Goal: Task Accomplishment & Management: Manage account settings

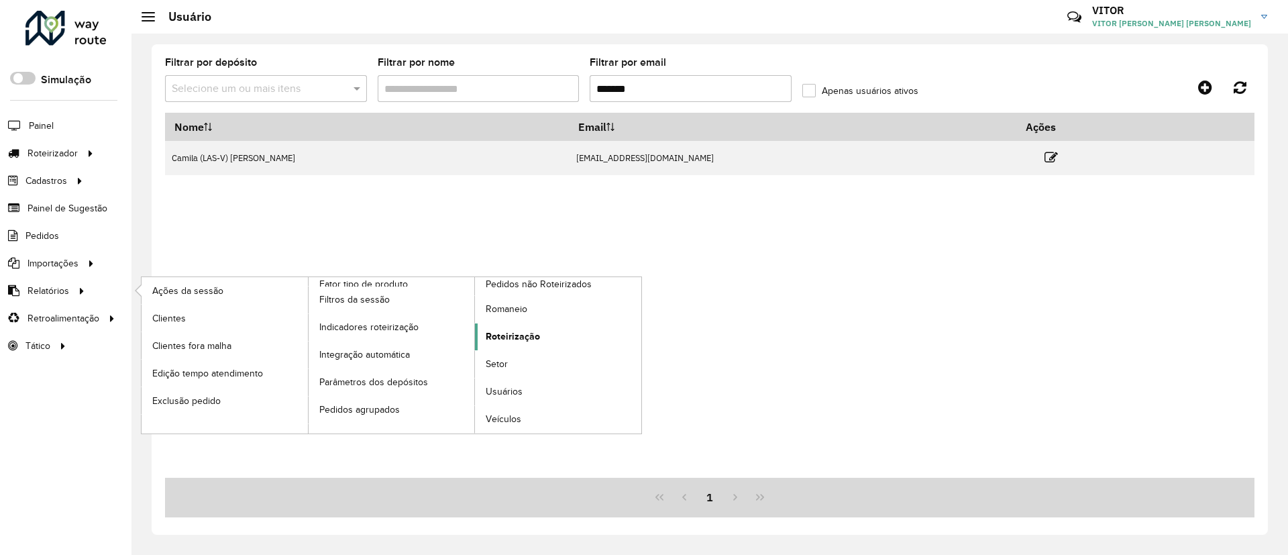
click at [513, 339] on span "Roteirização" at bounding box center [513, 336] width 54 height 14
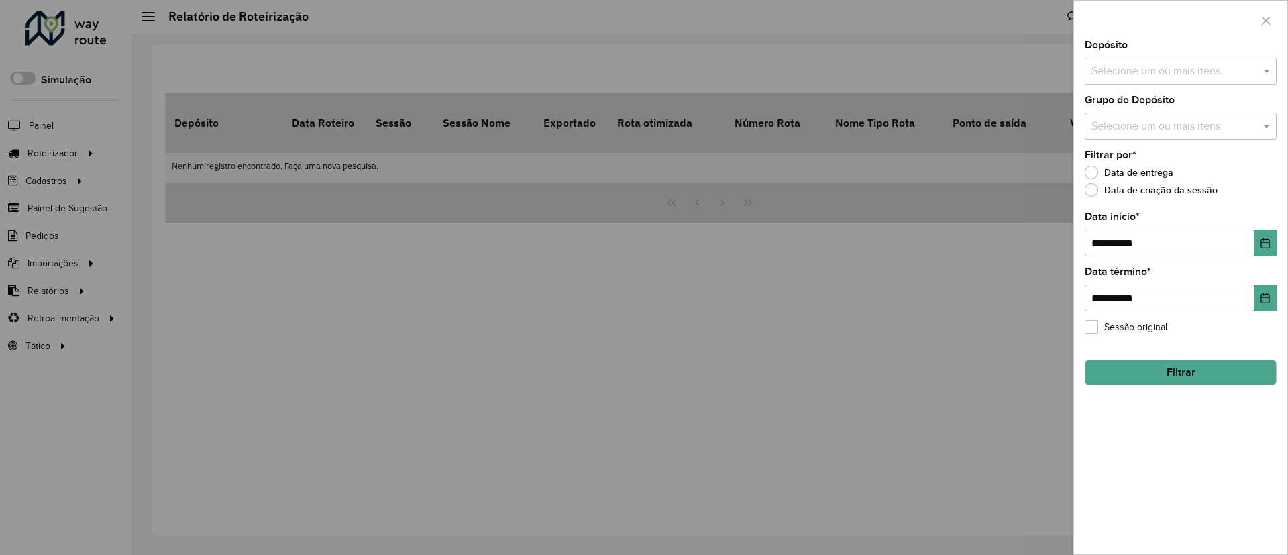
click at [1158, 120] on input "text" at bounding box center [1174, 127] width 172 height 16
type input "*"
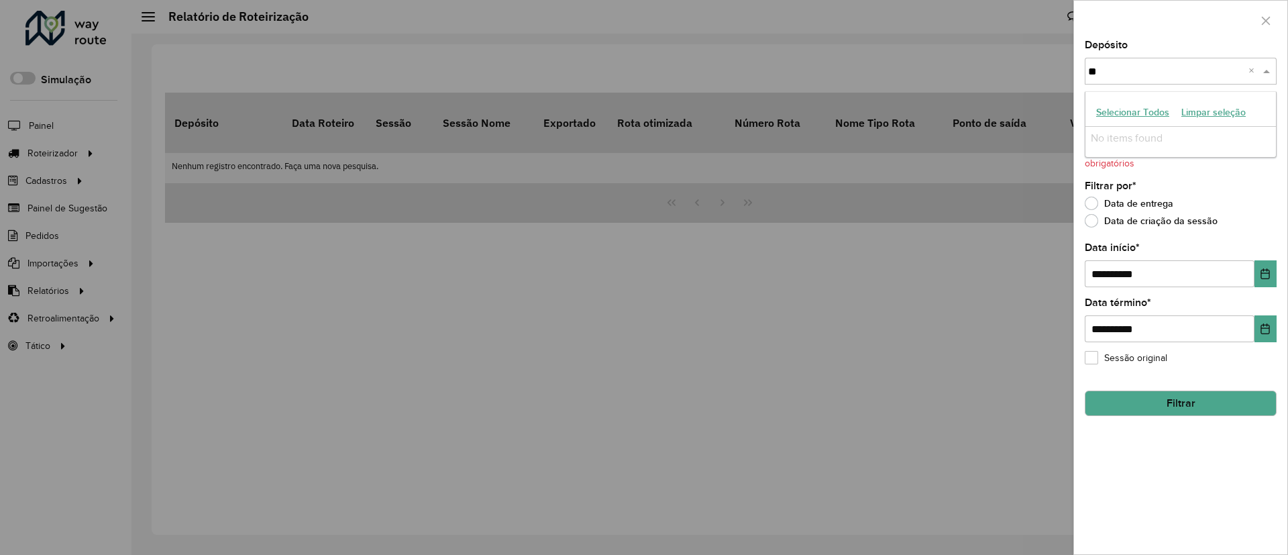
type input "*"
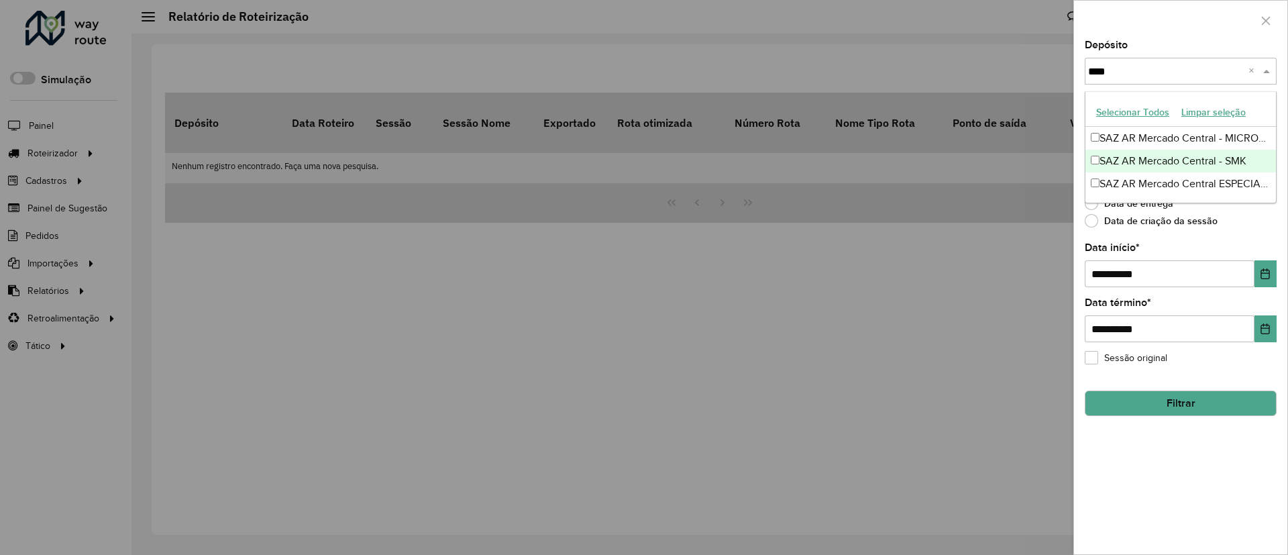
type input "*****"
click at [1177, 140] on div "SAZ AR Mercado Central - MICROCENTRO" at bounding box center [1180, 138] width 191 height 23
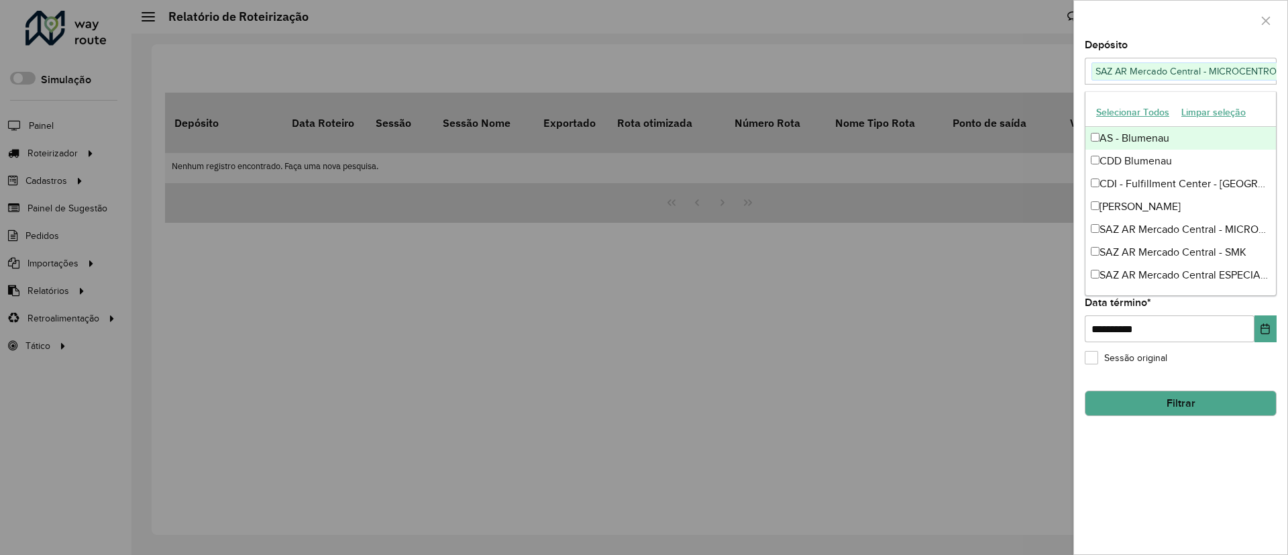
scroll to position [0, 17]
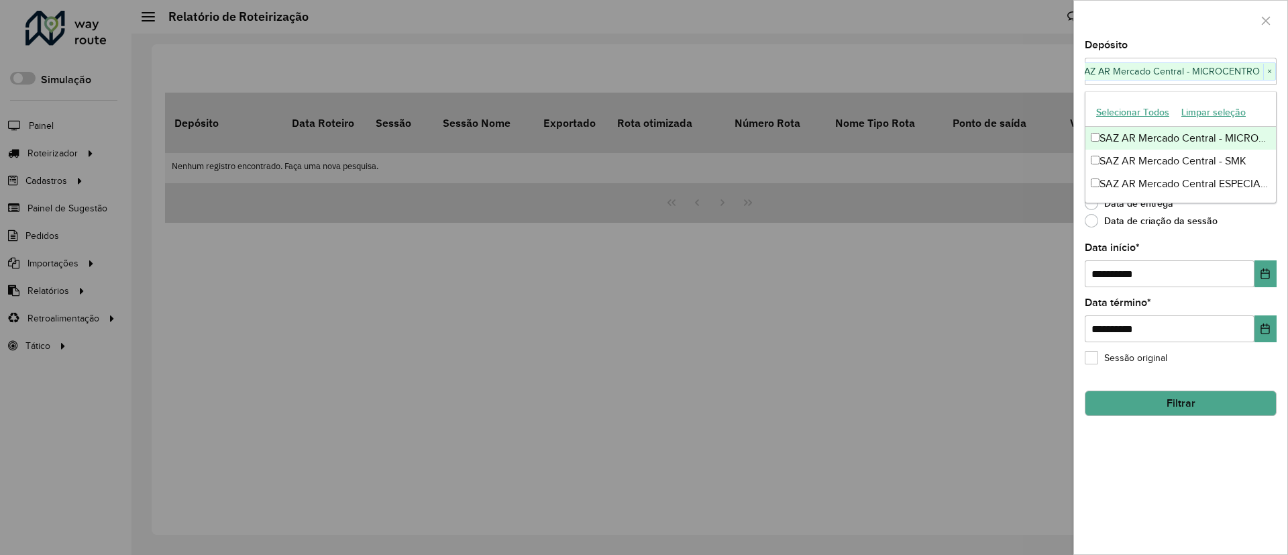
click at [1139, 115] on button "Selecionar Todos" at bounding box center [1132, 112] width 85 height 21
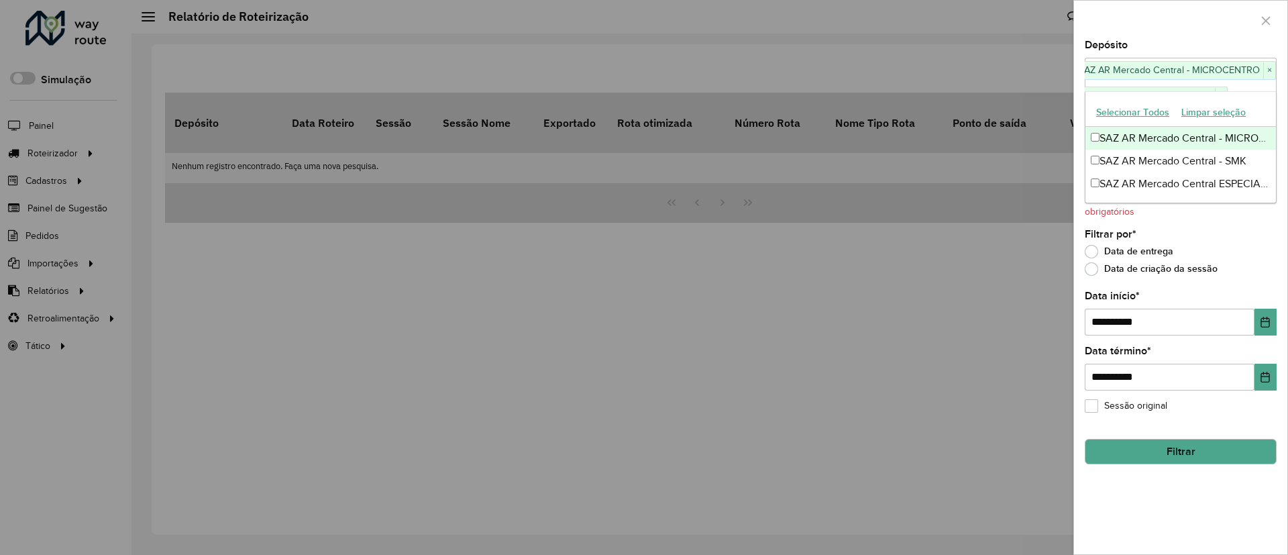
scroll to position [0, 0]
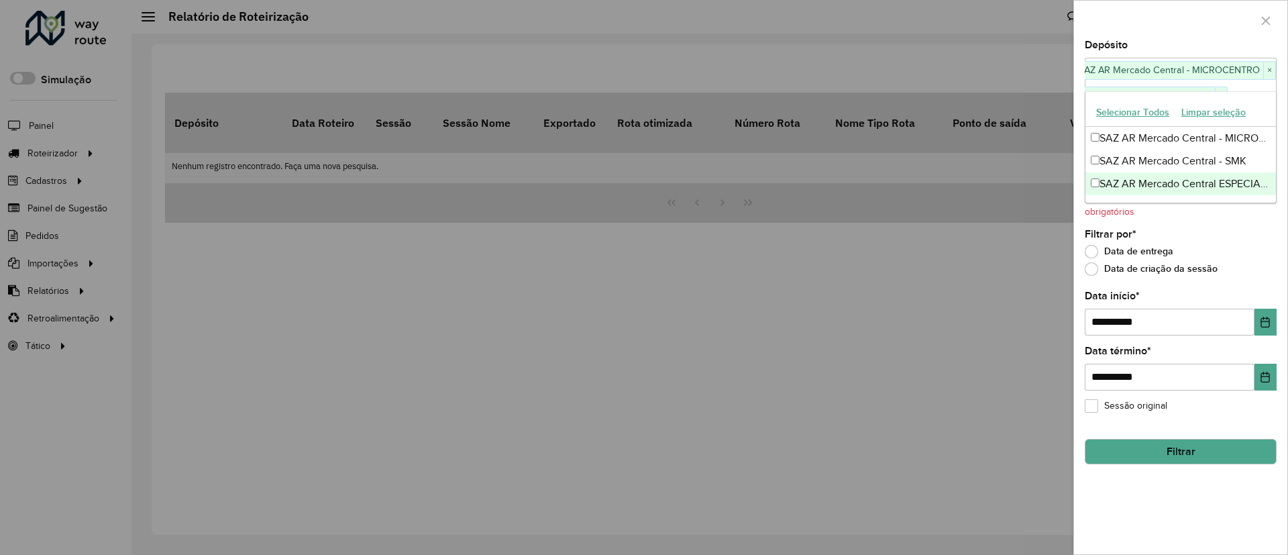
type input "***"
click at [1233, 237] on div "Filtrar por * Data de entrega Data de criação da sessão" at bounding box center [1181, 254] width 192 height 51
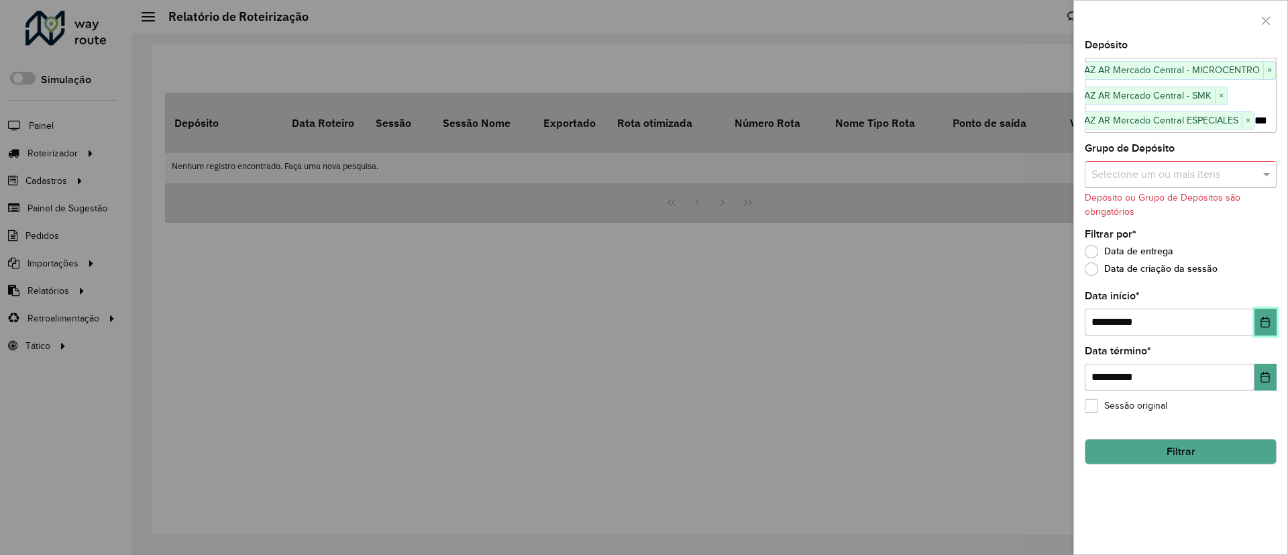
click at [1263, 314] on button "Choose Date" at bounding box center [1265, 322] width 22 height 27
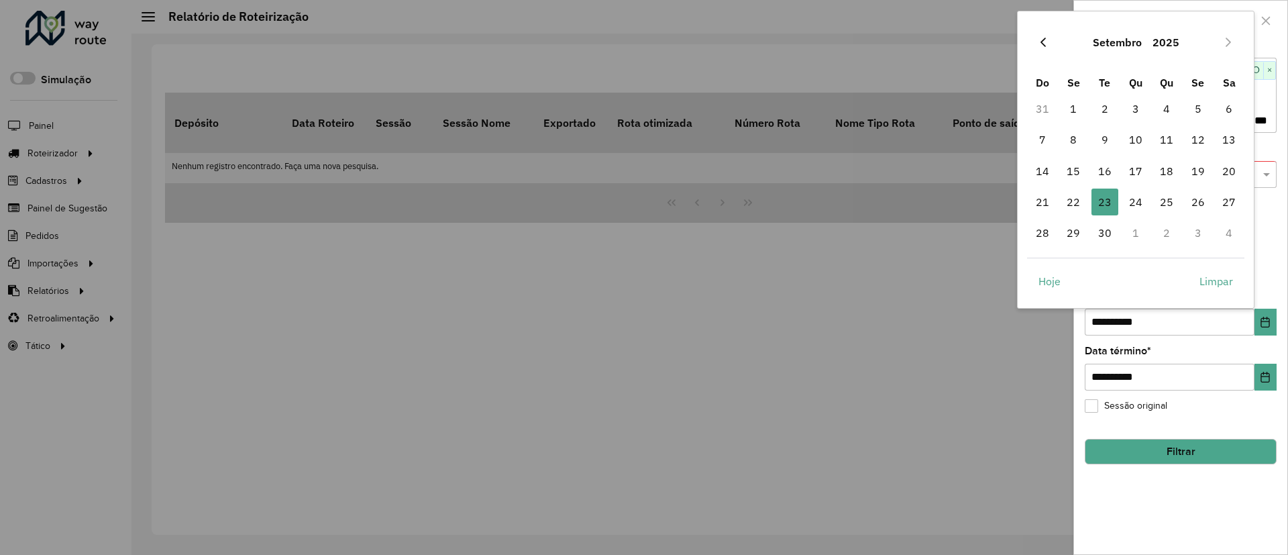
click at [1043, 38] on icon "Previous Month" at bounding box center [1043, 42] width 11 height 11
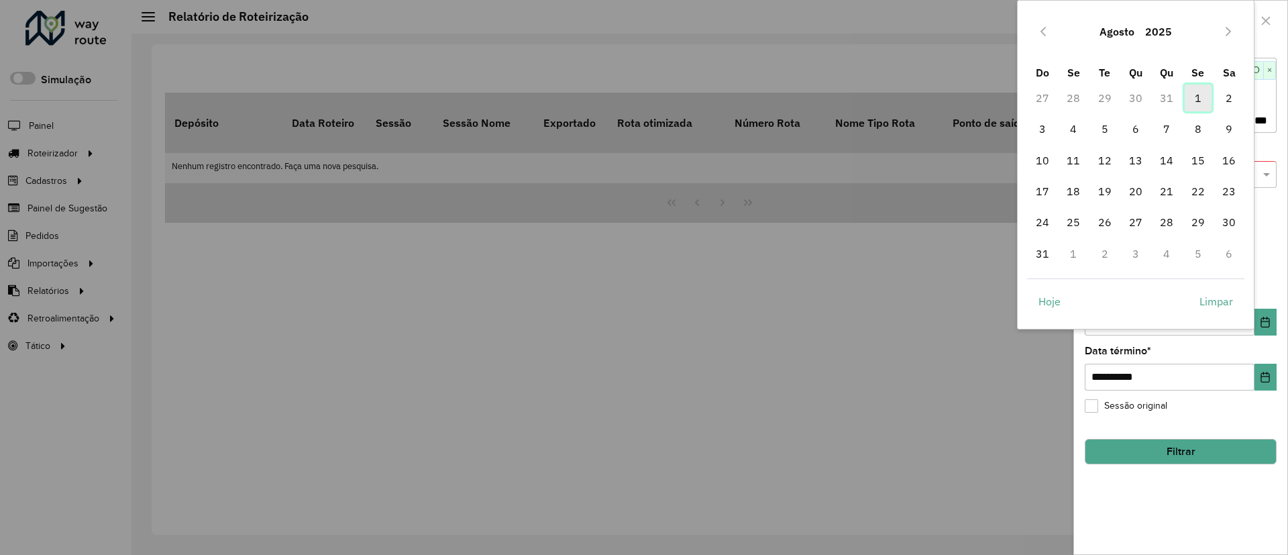
click at [1185, 97] on span "1" at bounding box center [1198, 98] width 27 height 27
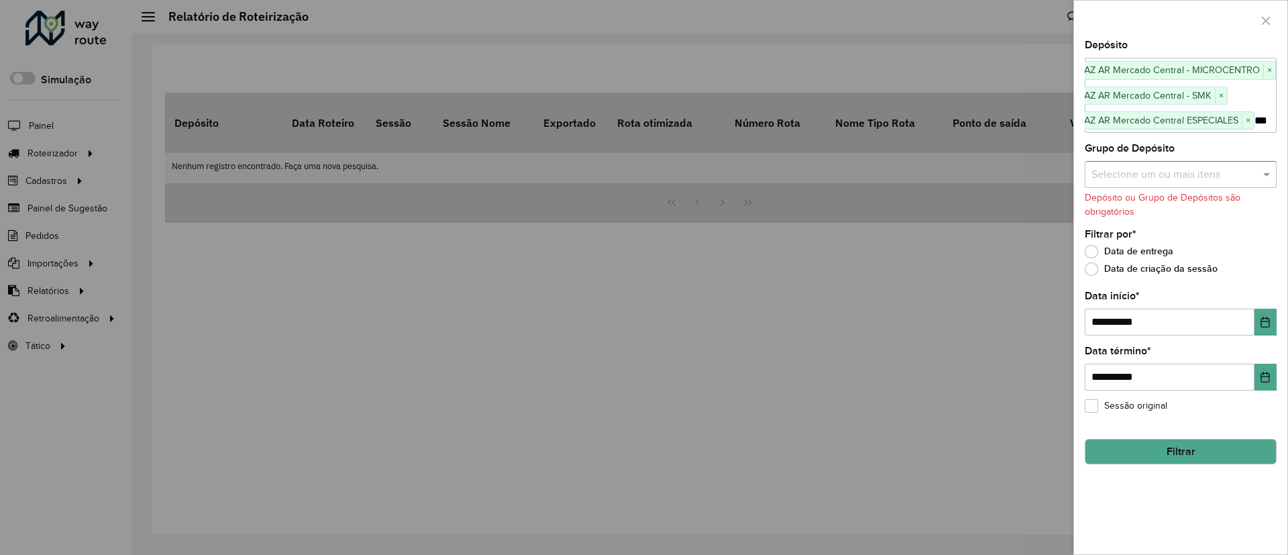
click at [1281, 258] on div "**********" at bounding box center [1180, 297] width 213 height 514
click at [1222, 460] on button "Filtrar" at bounding box center [1181, 451] width 192 height 25
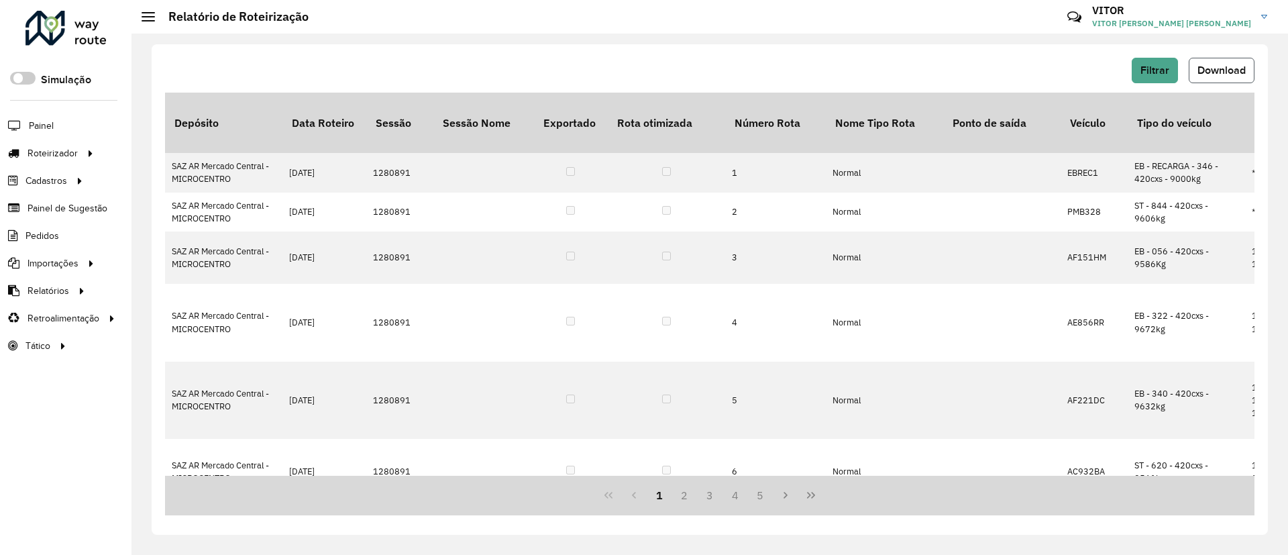
click at [1214, 69] on span "Download" at bounding box center [1221, 69] width 48 height 11
click at [1170, 64] on button "Filtrar" at bounding box center [1155, 70] width 46 height 25
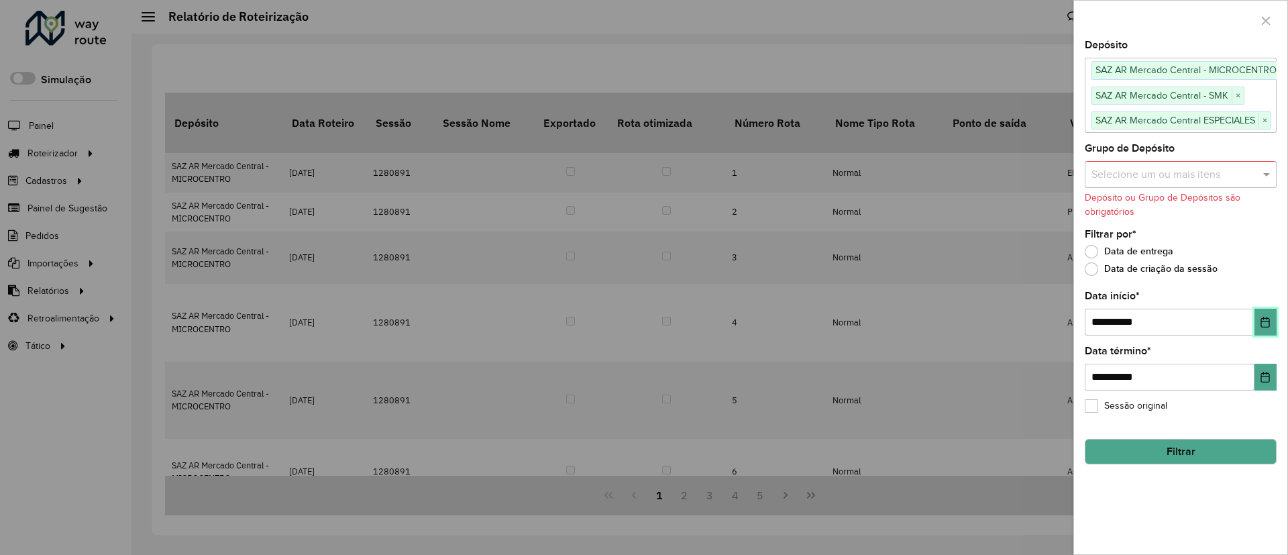
click at [1261, 320] on icon "Choose Date" at bounding box center [1265, 322] width 9 height 11
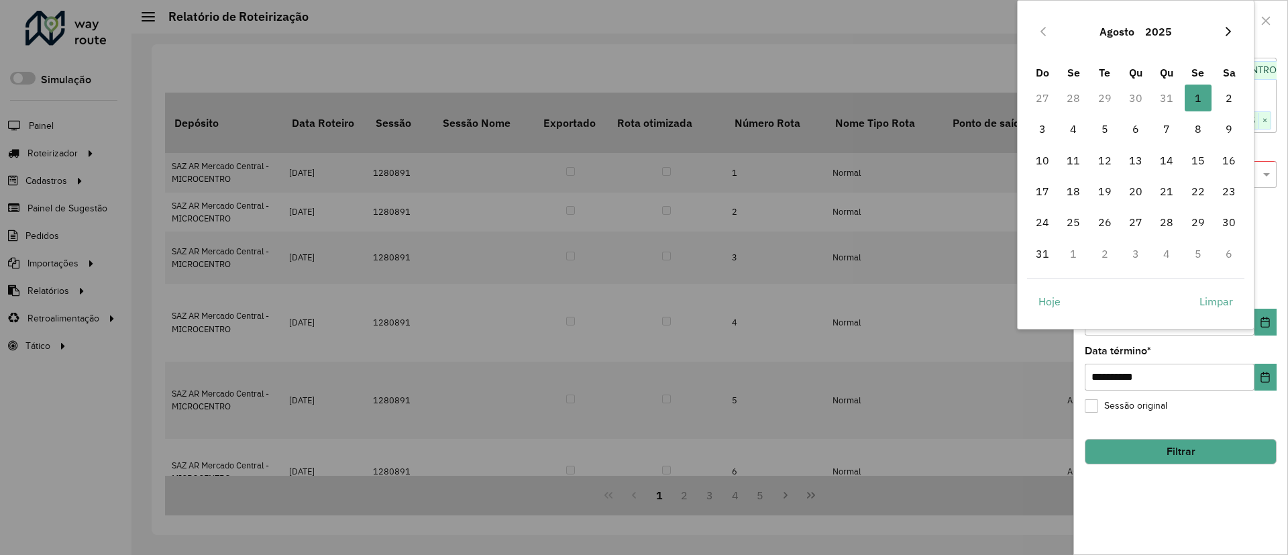
click at [1219, 35] on button "Next Month" at bounding box center [1228, 31] width 21 height 21
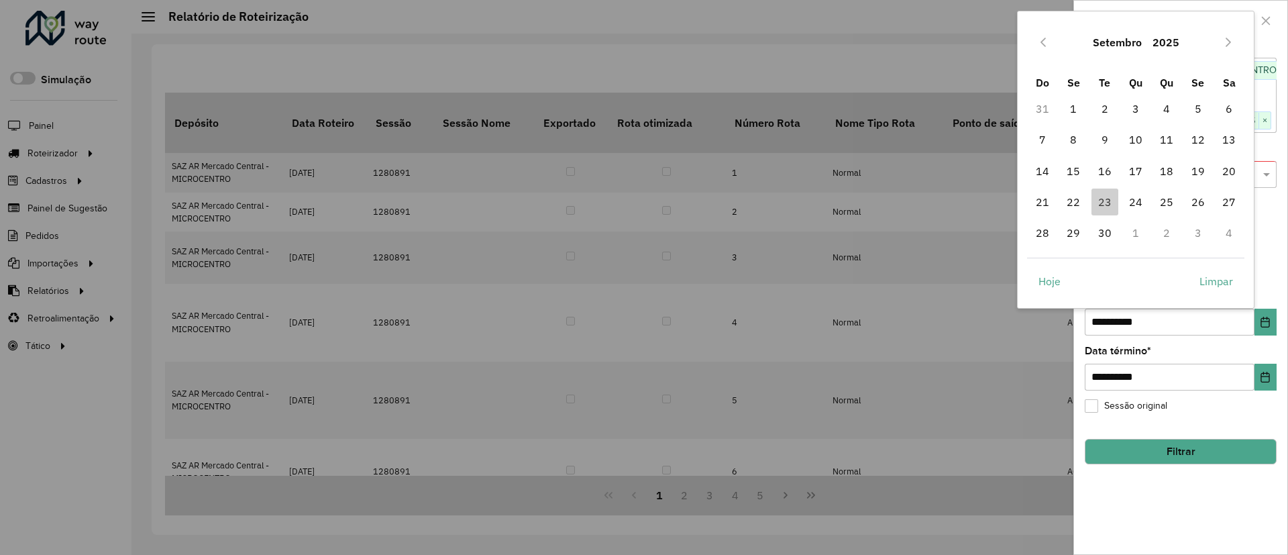
click at [1219, 35] on button "Next Month" at bounding box center [1228, 42] width 21 height 21
click at [1190, 200] on span "24" at bounding box center [1198, 202] width 27 height 27
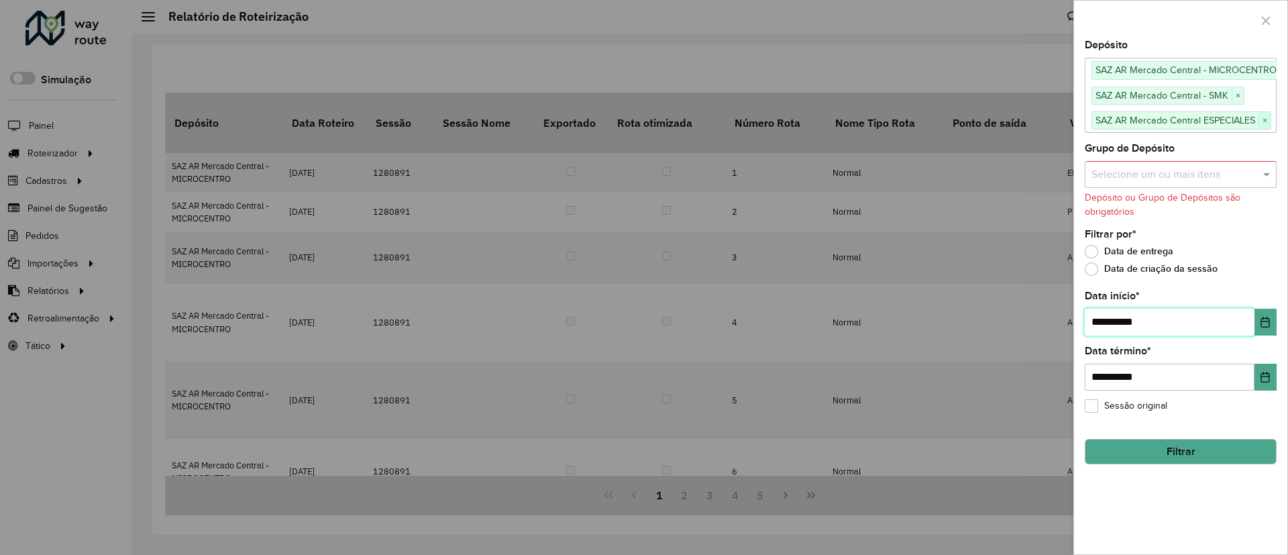
click at [1271, 119] on span "×" at bounding box center [1264, 121] width 12 height 16
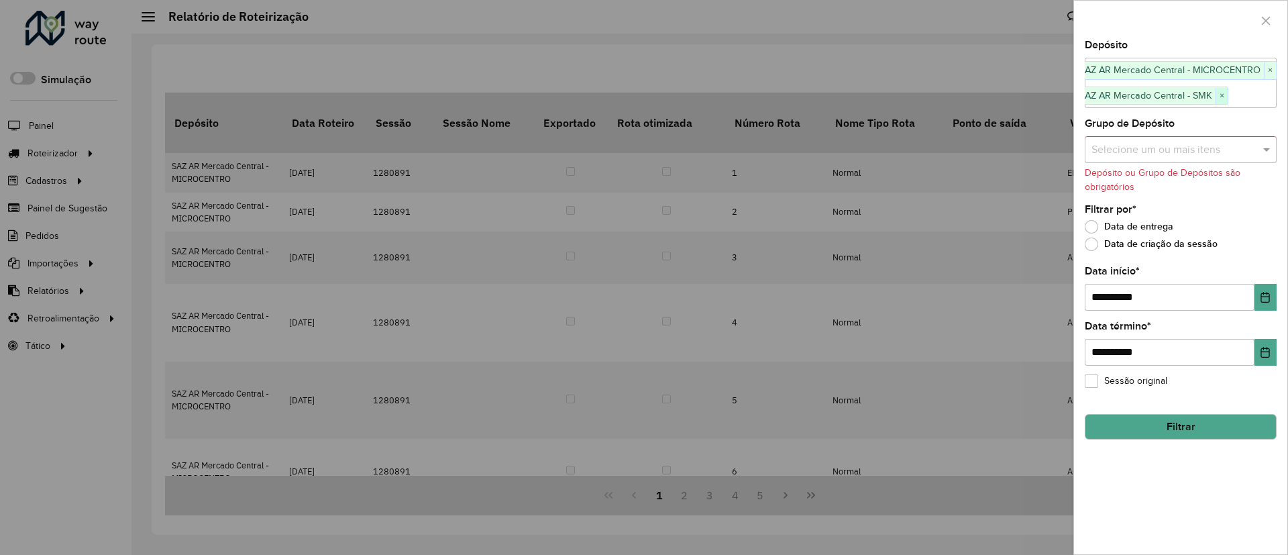
click at [1225, 93] on span "×" at bounding box center [1222, 96] width 12 height 16
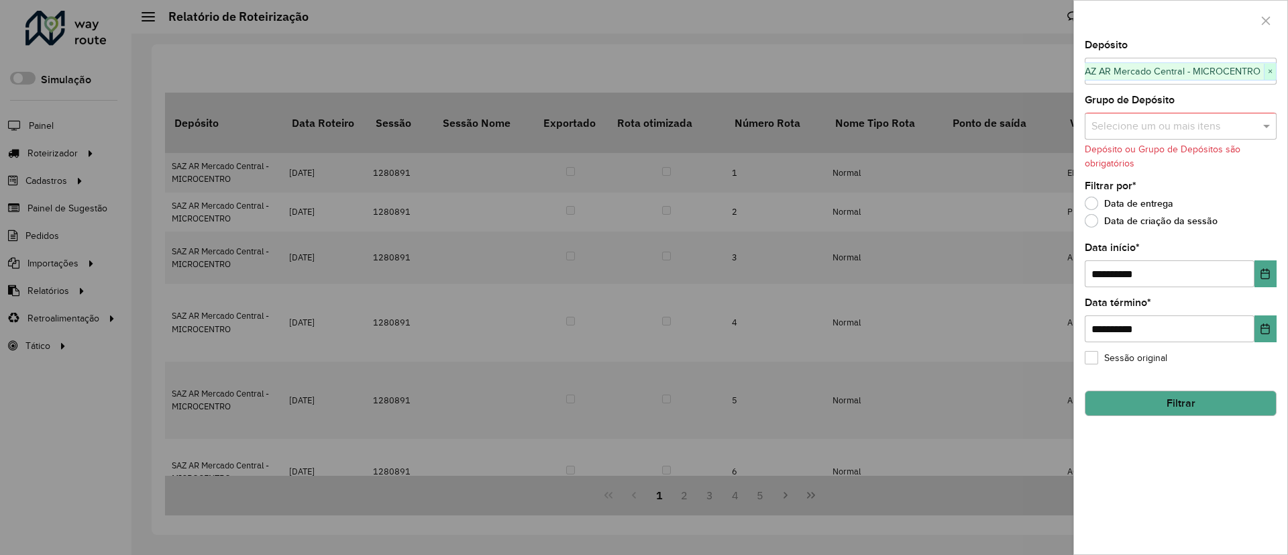
click at [1267, 74] on span "×" at bounding box center [1270, 72] width 12 height 16
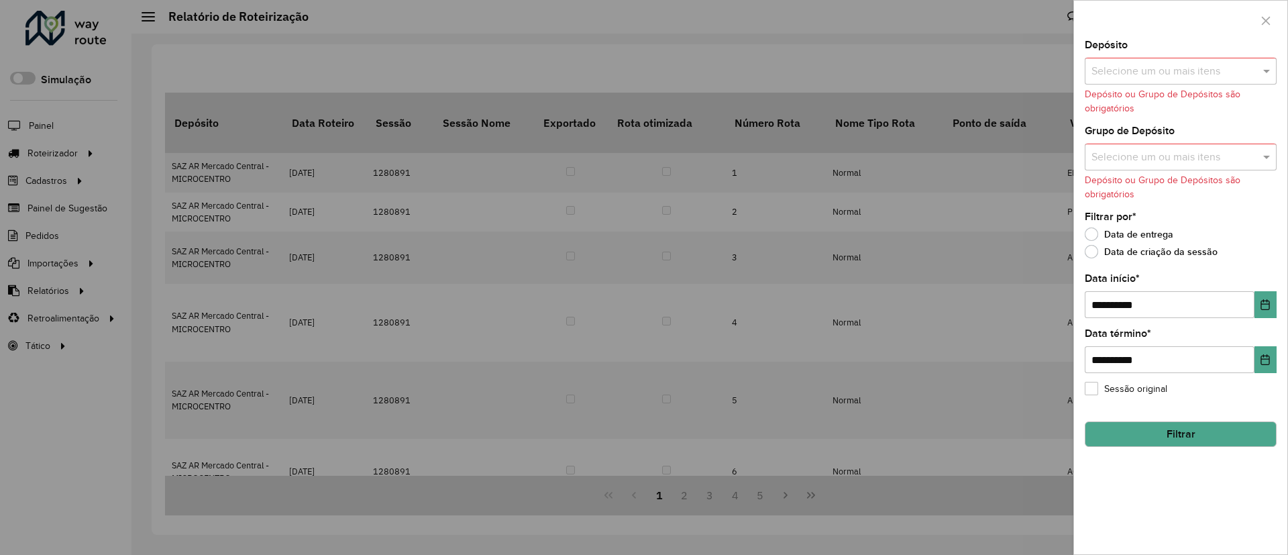
scroll to position [0, 0]
click at [1226, 75] on input "text" at bounding box center [1174, 72] width 172 height 16
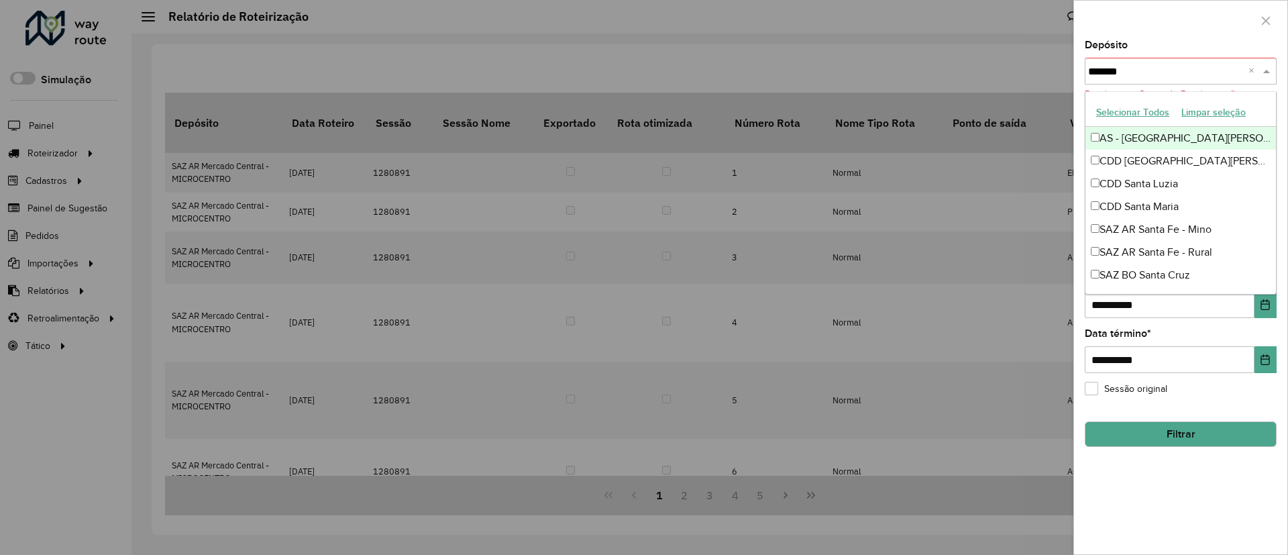
type input "********"
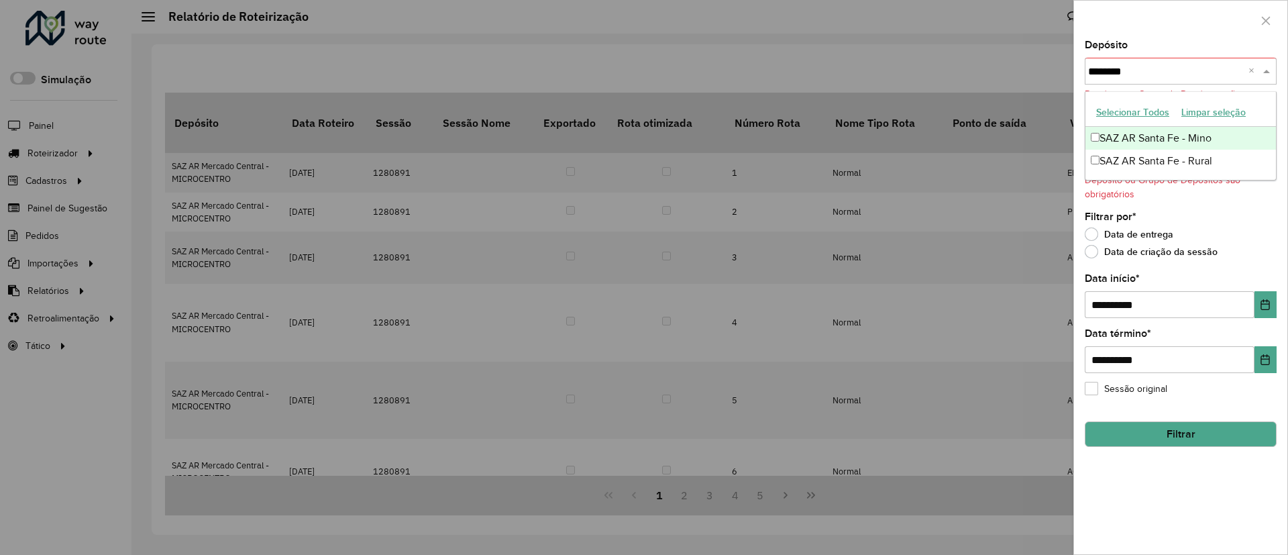
click at [1196, 138] on div "SAZ AR Santa Fe - Mino" at bounding box center [1180, 138] width 191 height 23
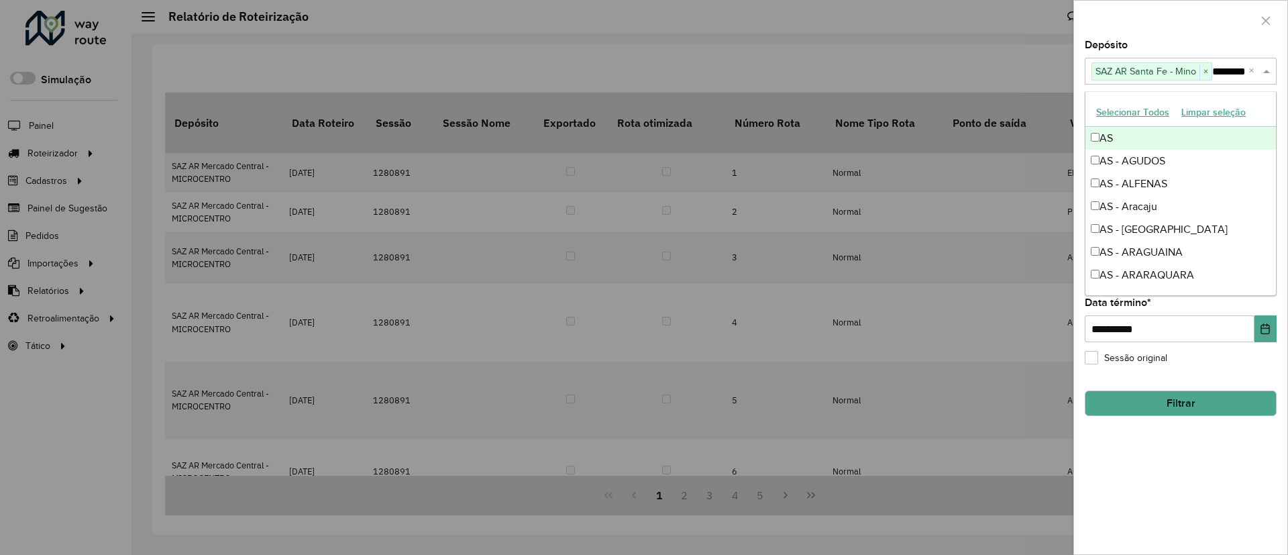
click at [1201, 37] on div at bounding box center [1180, 21] width 213 height 40
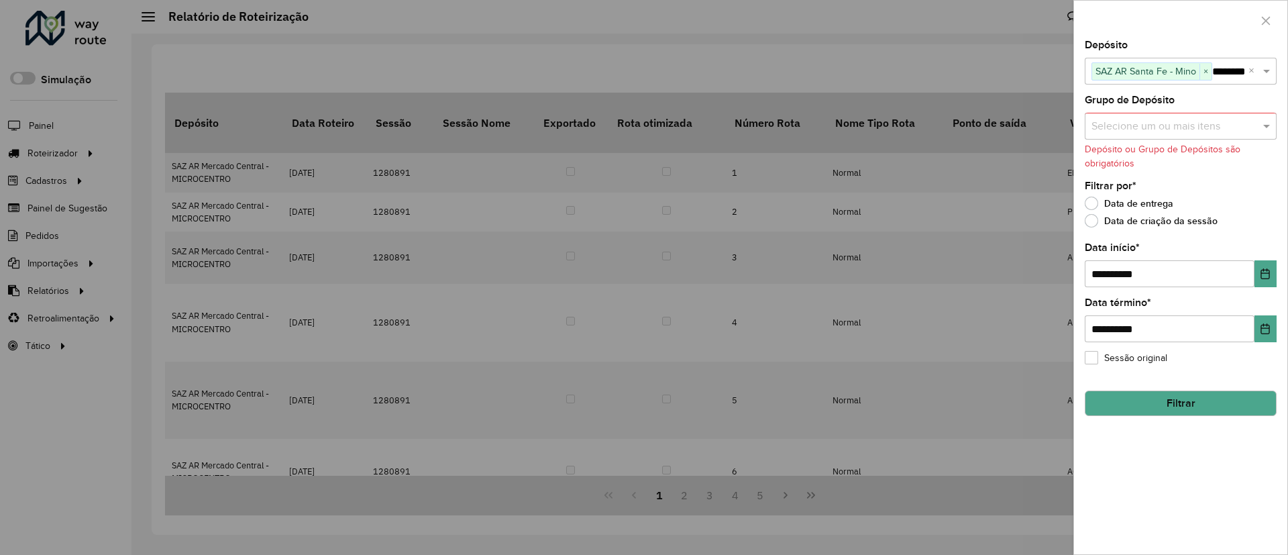
click at [1241, 398] on button "Filtrar" at bounding box center [1181, 402] width 192 height 25
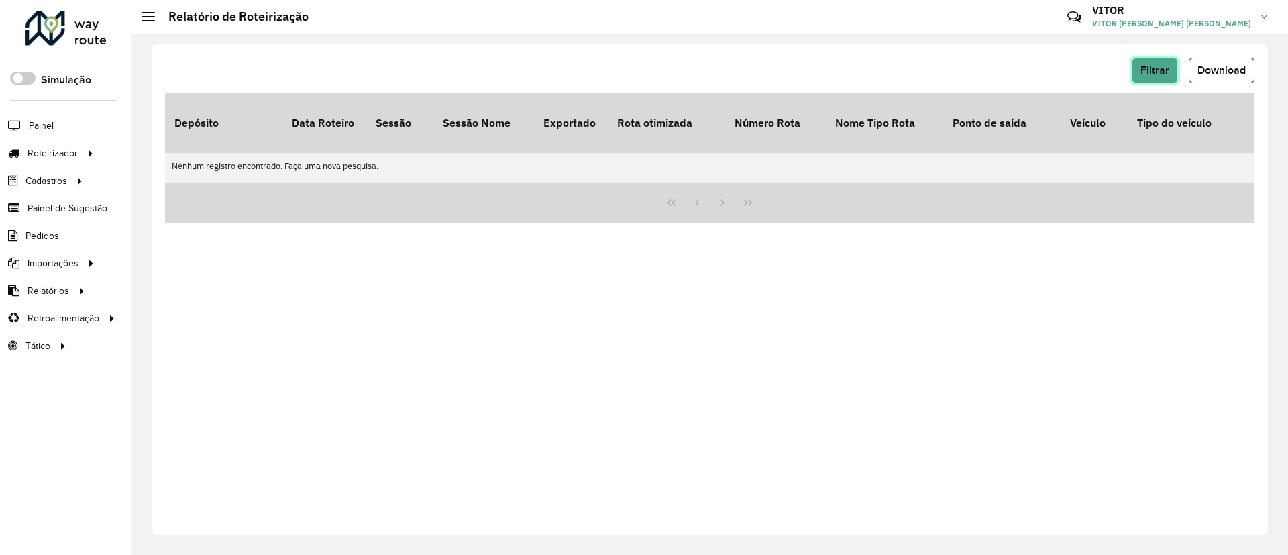
click at [1144, 78] on button "Filtrar" at bounding box center [1155, 70] width 46 height 25
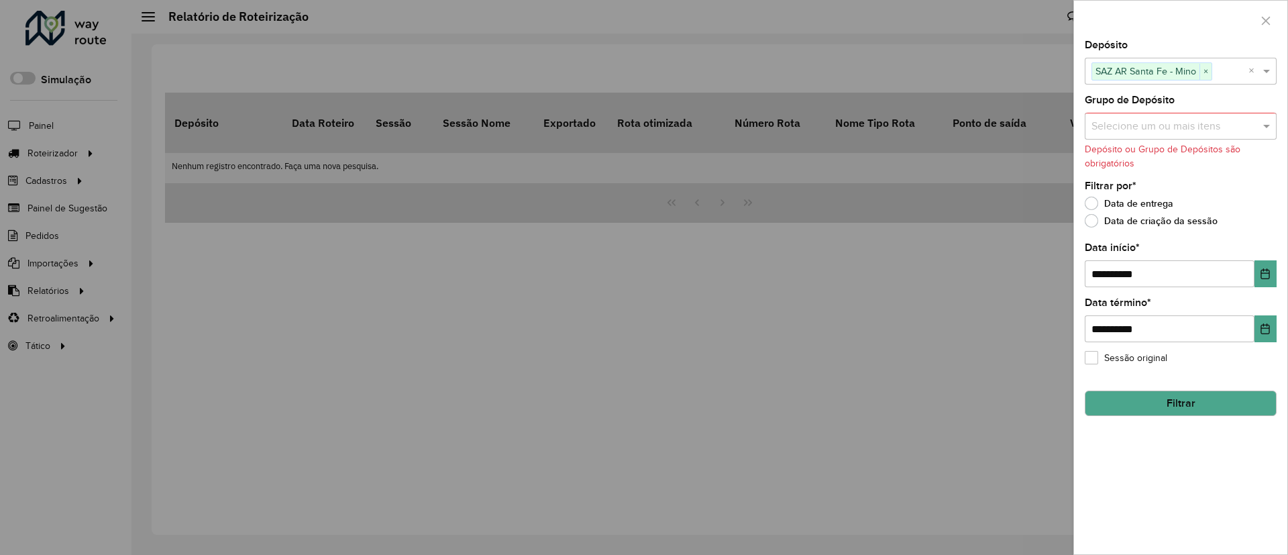
click at [910, 83] on div at bounding box center [644, 277] width 1288 height 555
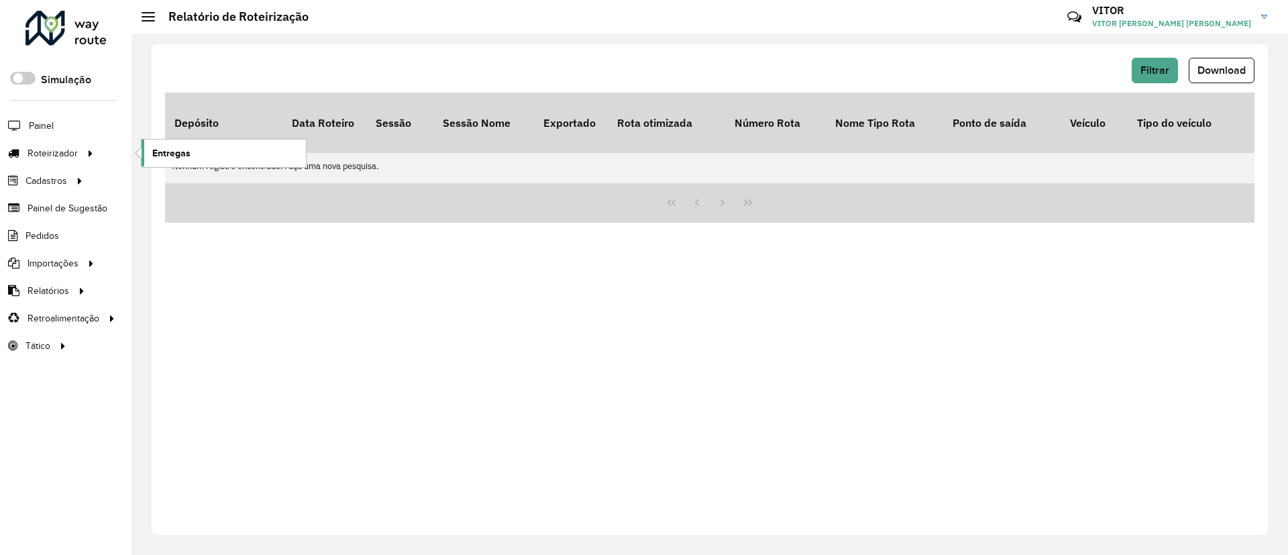
click at [144, 157] on link "Entregas" at bounding box center [224, 153] width 164 height 27
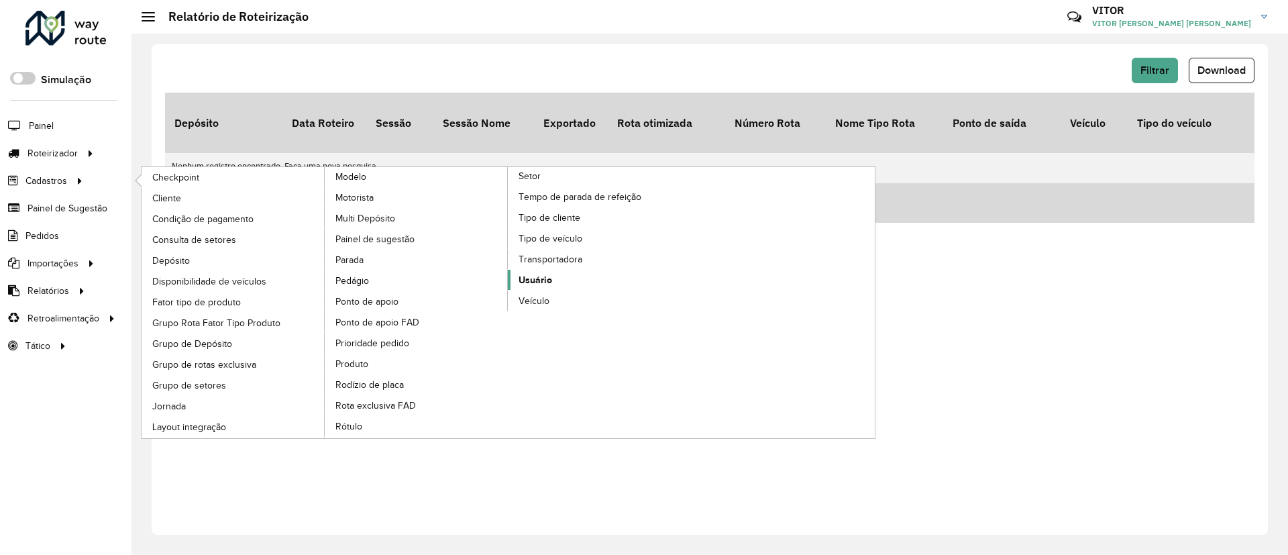
click at [537, 274] on span "Usuário" at bounding box center [536, 280] width 34 height 14
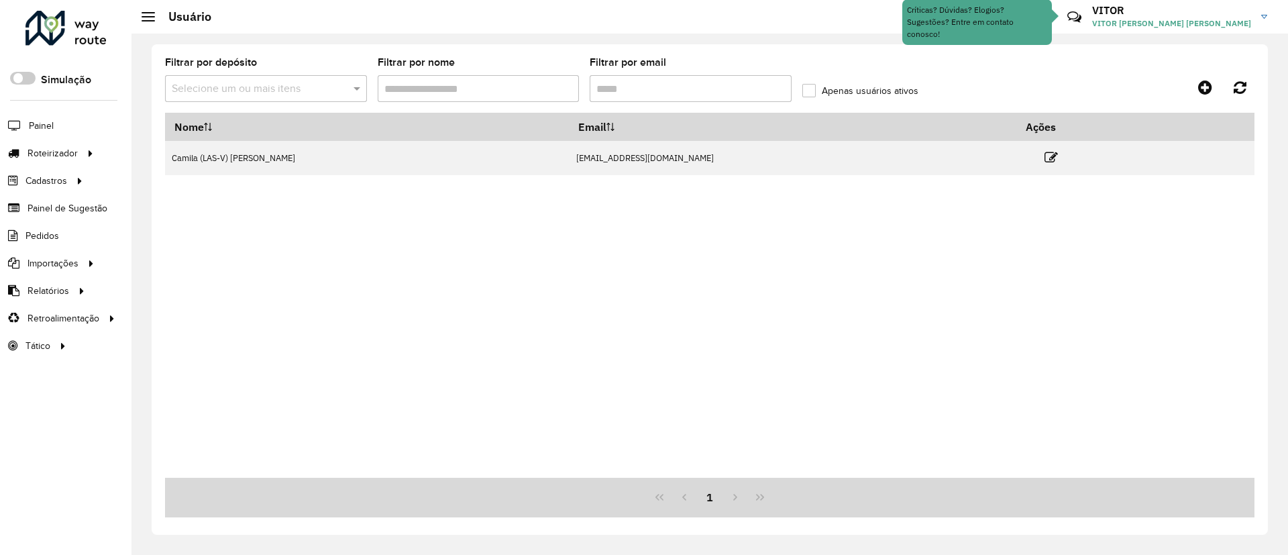
click at [653, 95] on input "Filtrar por email" at bounding box center [691, 88] width 202 height 27
type input "*******"
paste input "**********"
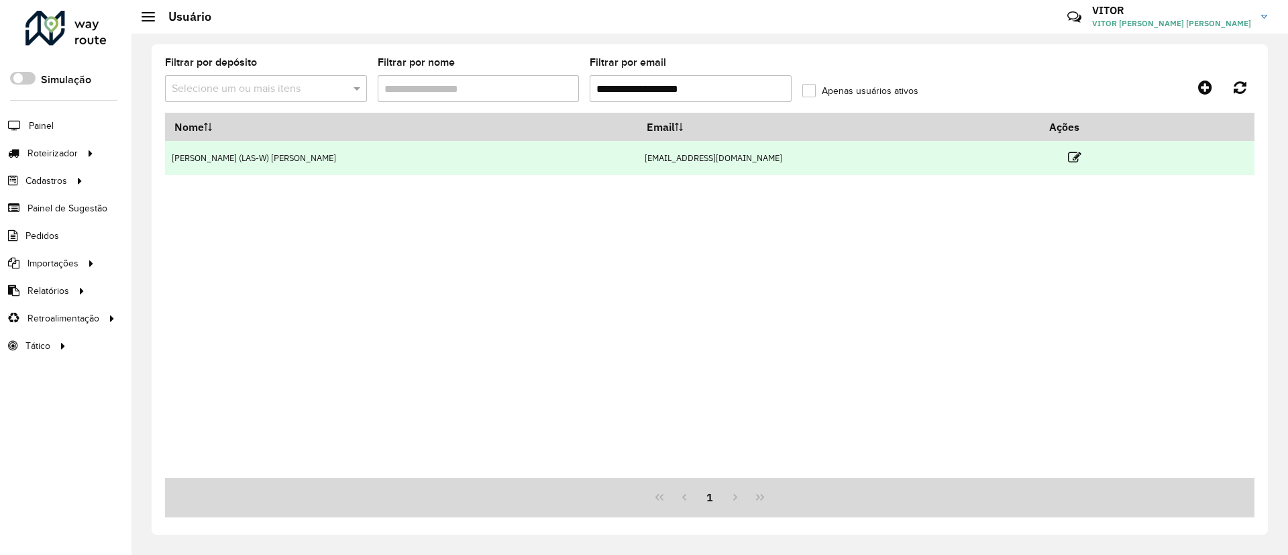
type input "**********"
click at [1040, 166] on td at bounding box center [1080, 158] width 80 height 34
click at [1068, 162] on icon at bounding box center [1074, 157] width 13 height 13
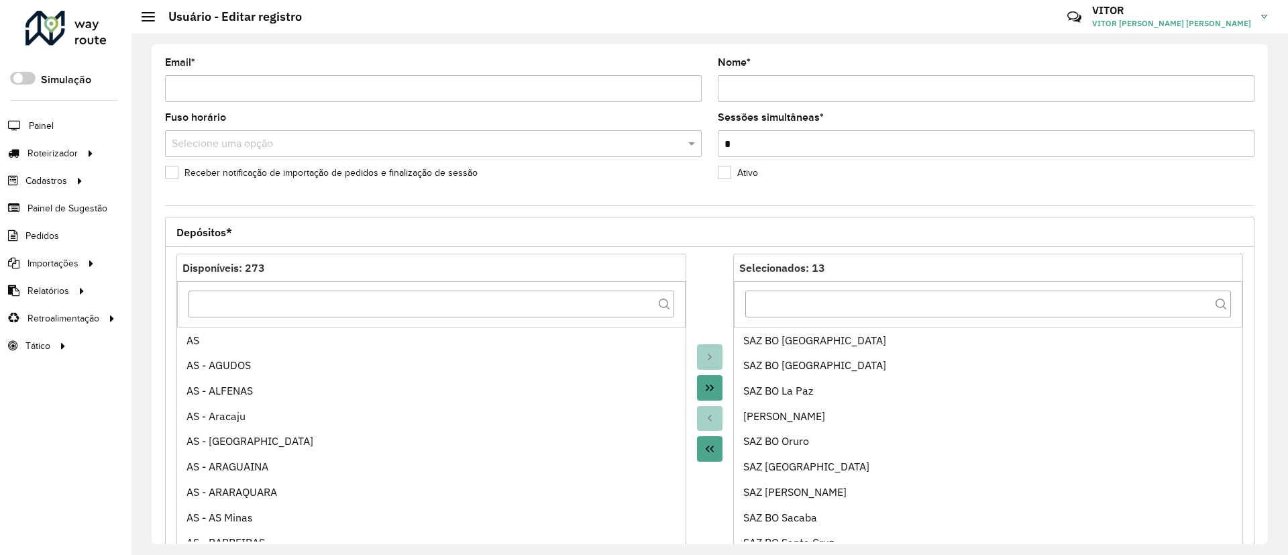
scroll to position [441, 0]
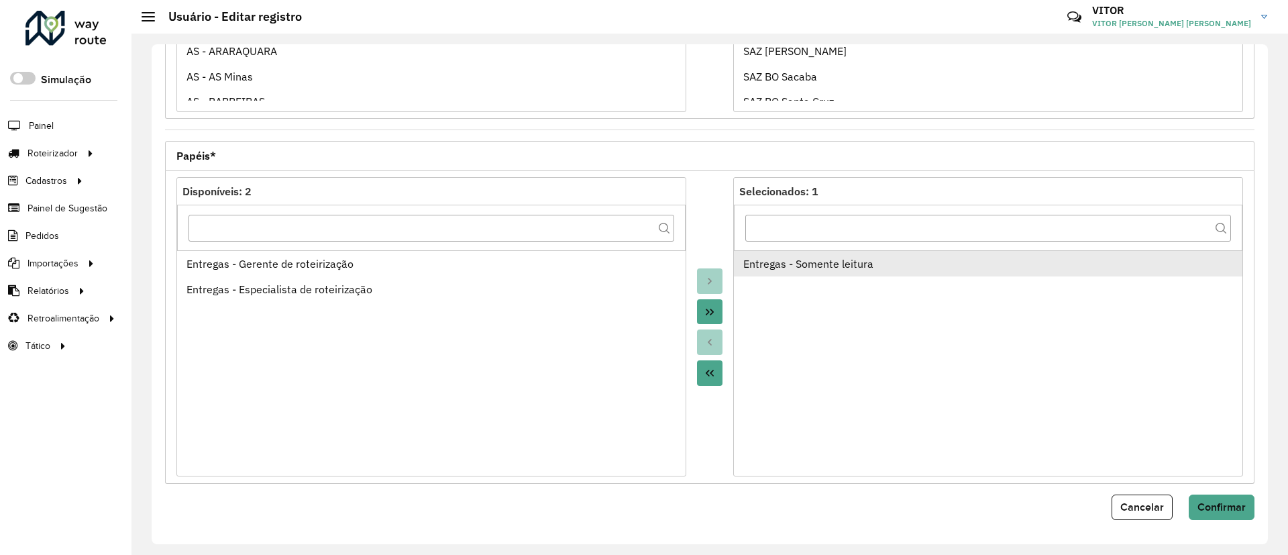
click at [841, 270] on div "Entregas - Somente leitura" at bounding box center [988, 264] width 490 height 16
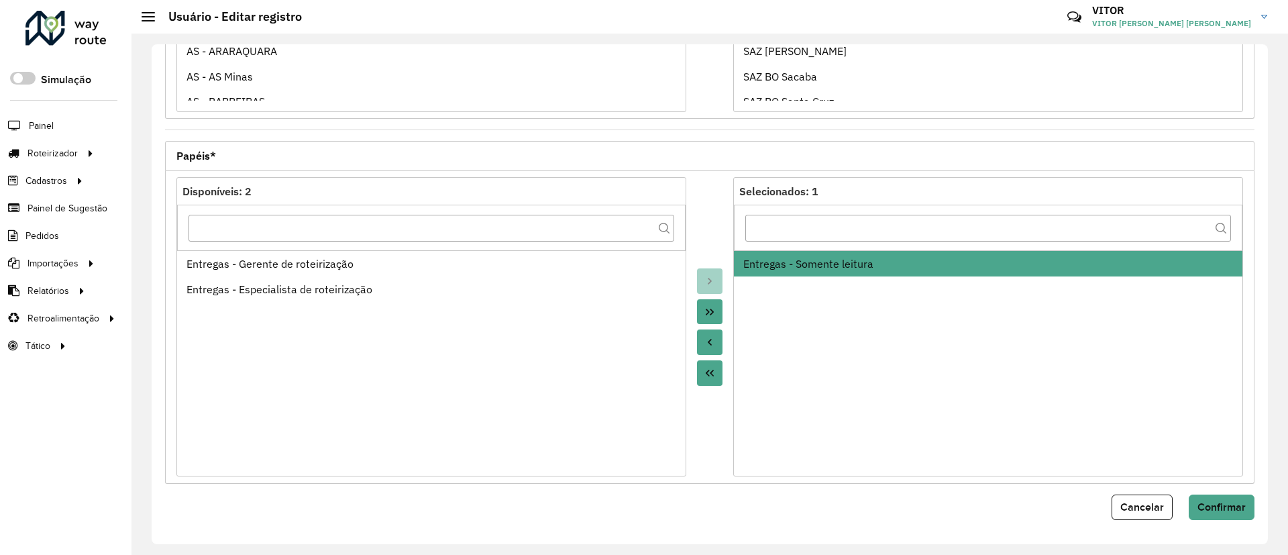
click at [716, 337] on button "Move to Source" at bounding box center [709, 341] width 25 height 25
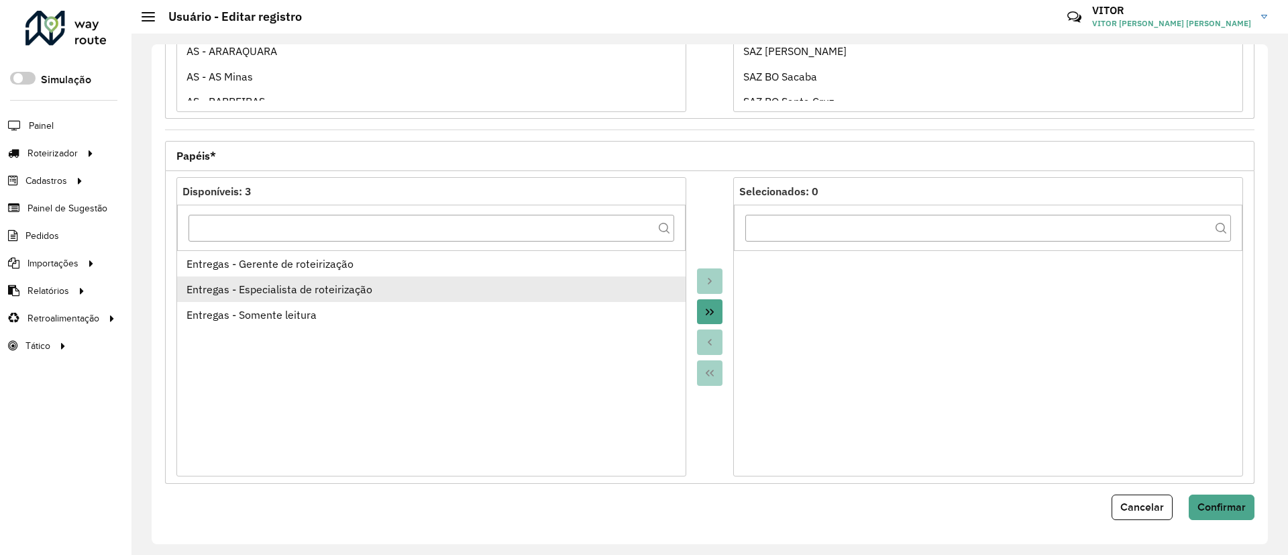
click at [385, 295] on div "Entregas - Especialista de roteirização" at bounding box center [431, 289] width 490 height 16
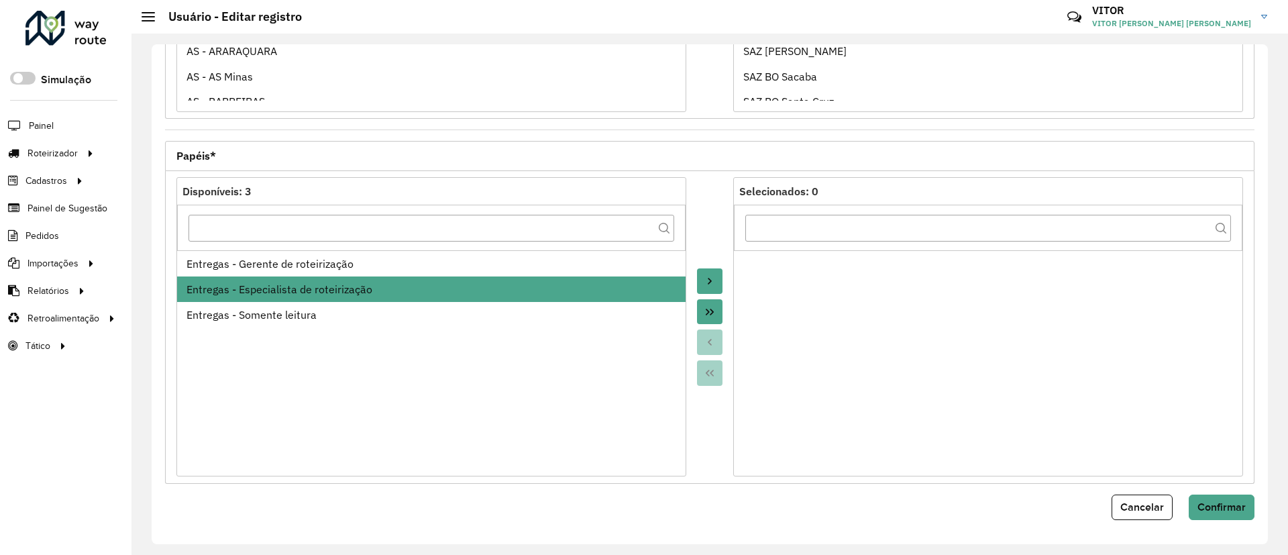
click at [711, 280] on icon "Move to Target" at bounding box center [709, 281] width 11 height 11
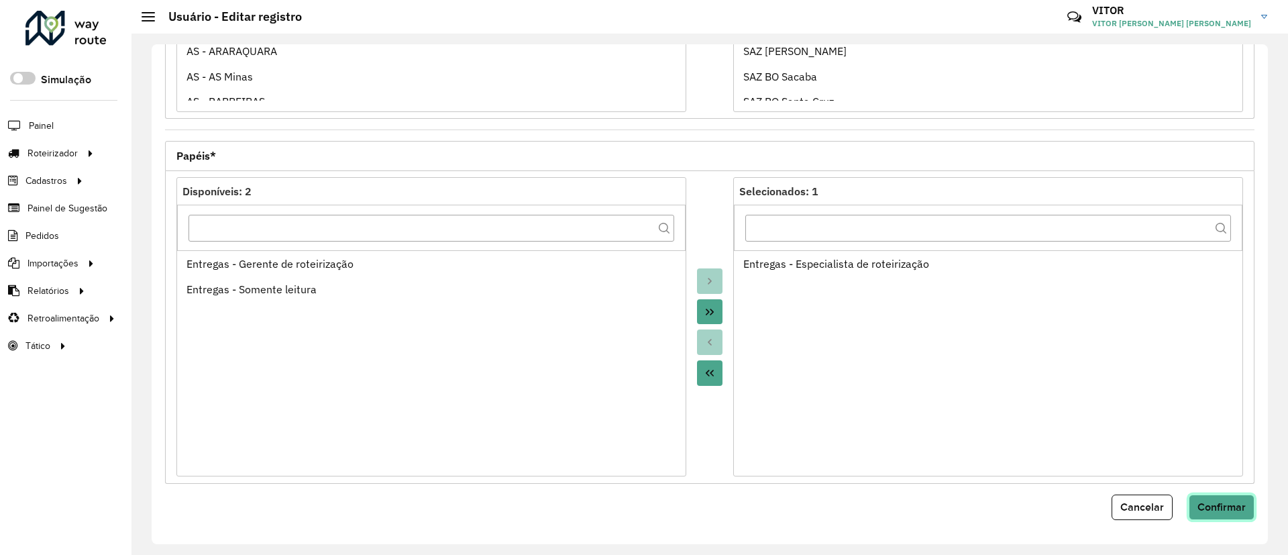
click at [1197, 502] on span "Confirmar" at bounding box center [1221, 506] width 48 height 11
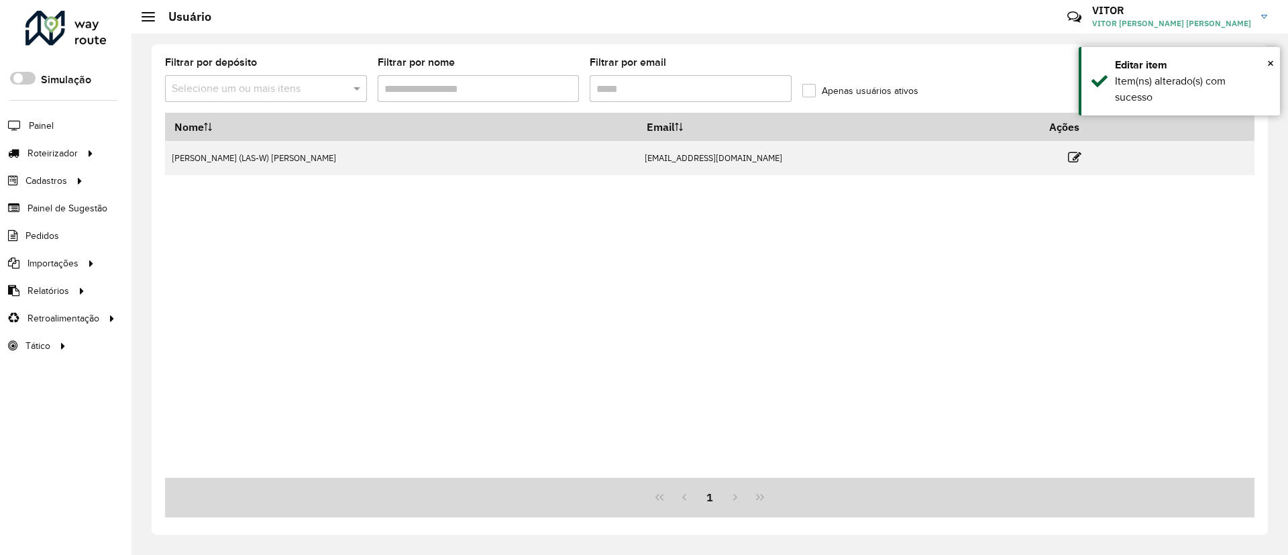
click at [755, 82] on input "Filtrar por email" at bounding box center [691, 88] width 202 height 27
click at [755, 82] on input "**********" at bounding box center [691, 88] width 202 height 27
paste input "text"
type input "**********"
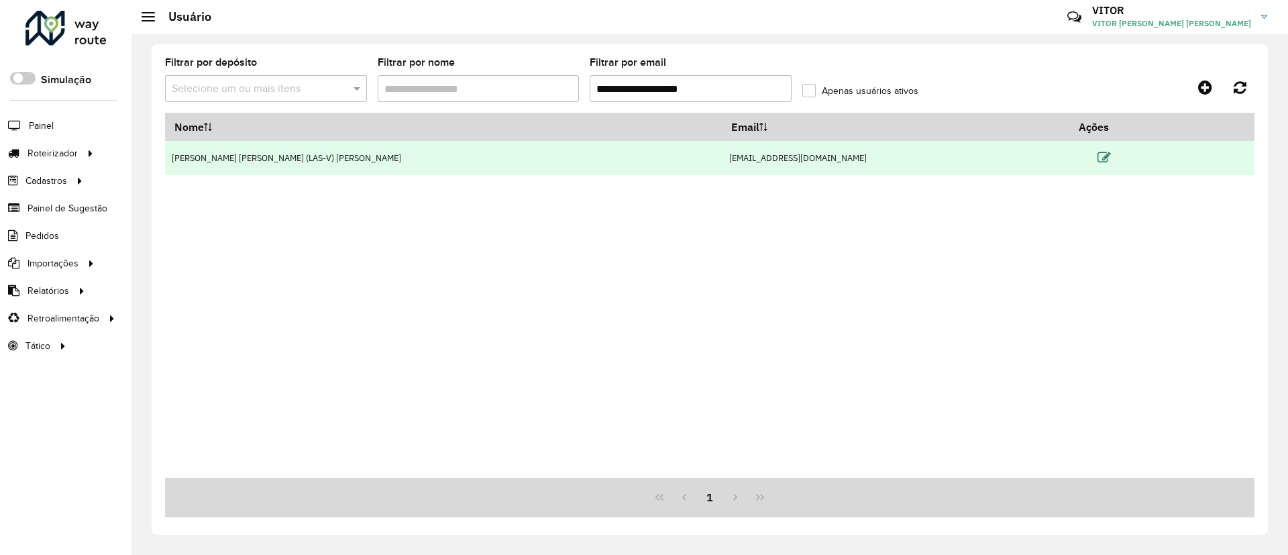
click at [1097, 158] on icon at bounding box center [1103, 157] width 13 height 13
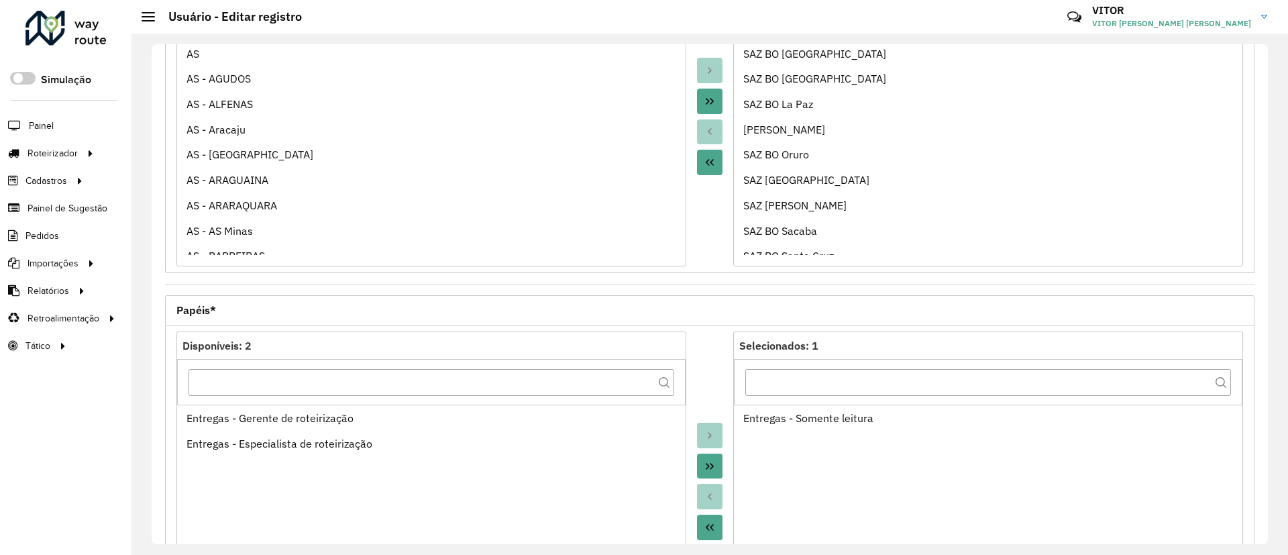
scroll to position [441, 0]
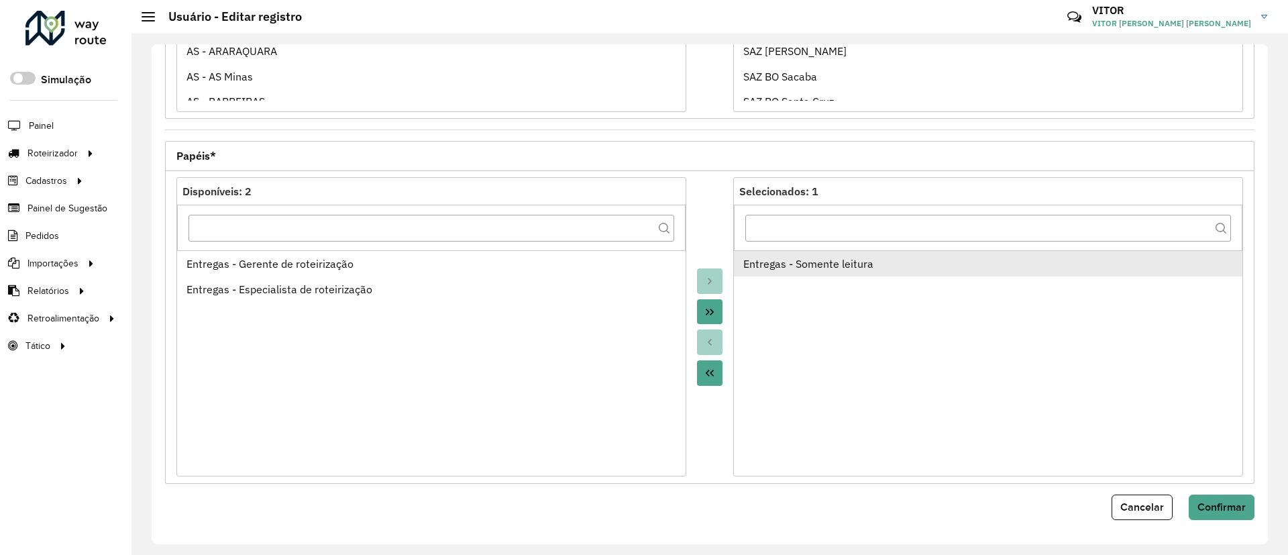
click at [768, 256] on div "Entregas - Somente leitura" at bounding box center [988, 264] width 490 height 16
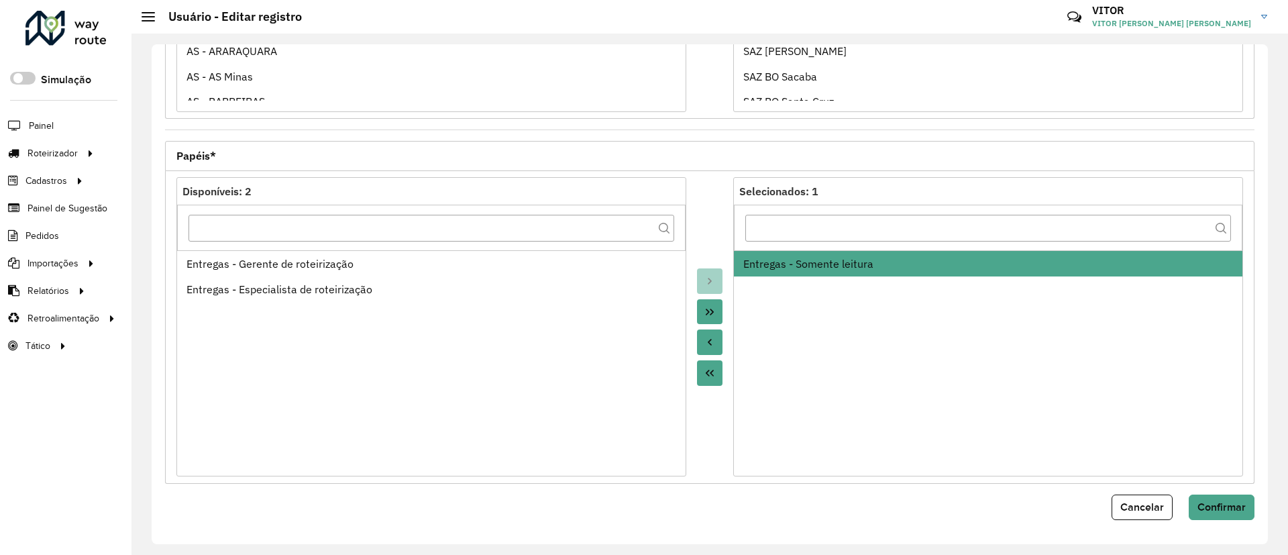
click at [705, 338] on icon "Move to Source" at bounding box center [709, 342] width 11 height 11
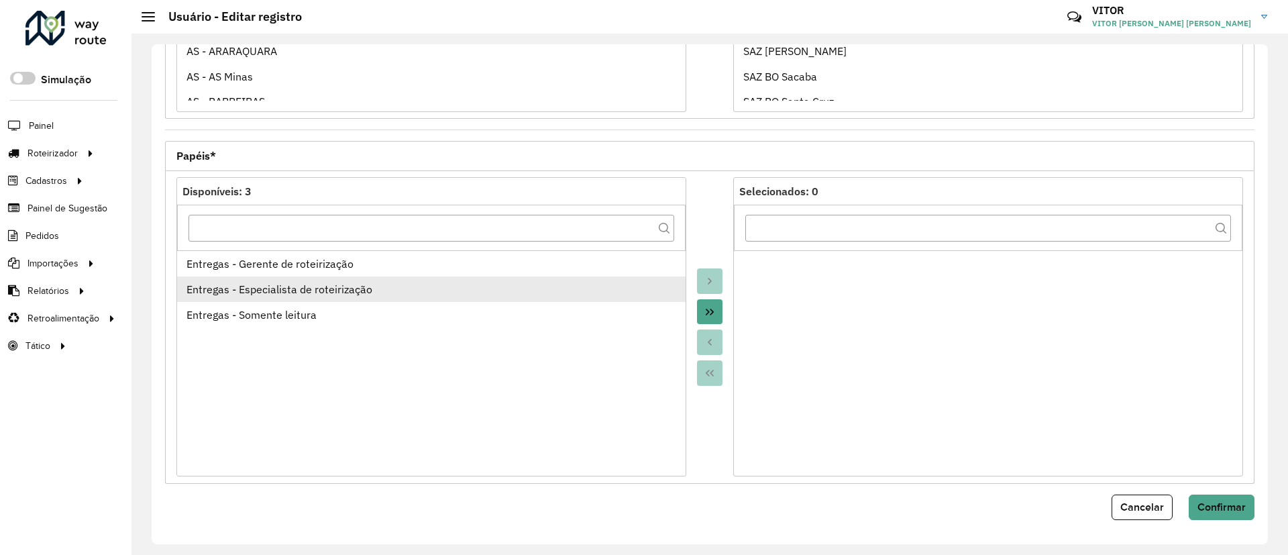
click at [384, 292] on div "Entregas - Especialista de roteirização" at bounding box center [431, 289] width 490 height 16
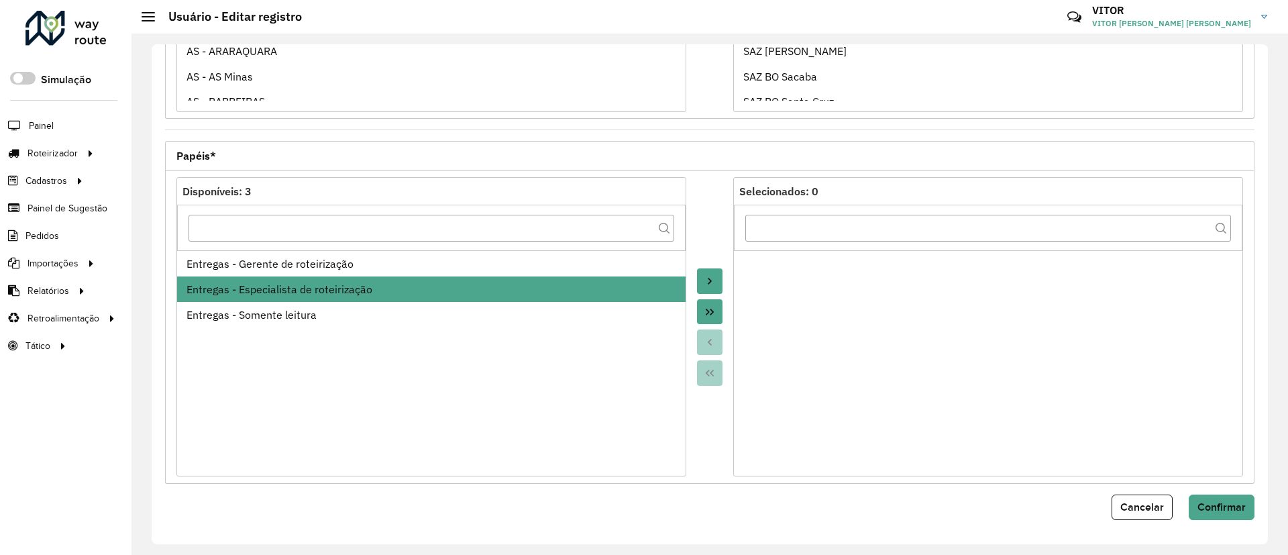
click at [706, 280] on icon "Move to Target" at bounding box center [709, 281] width 11 height 11
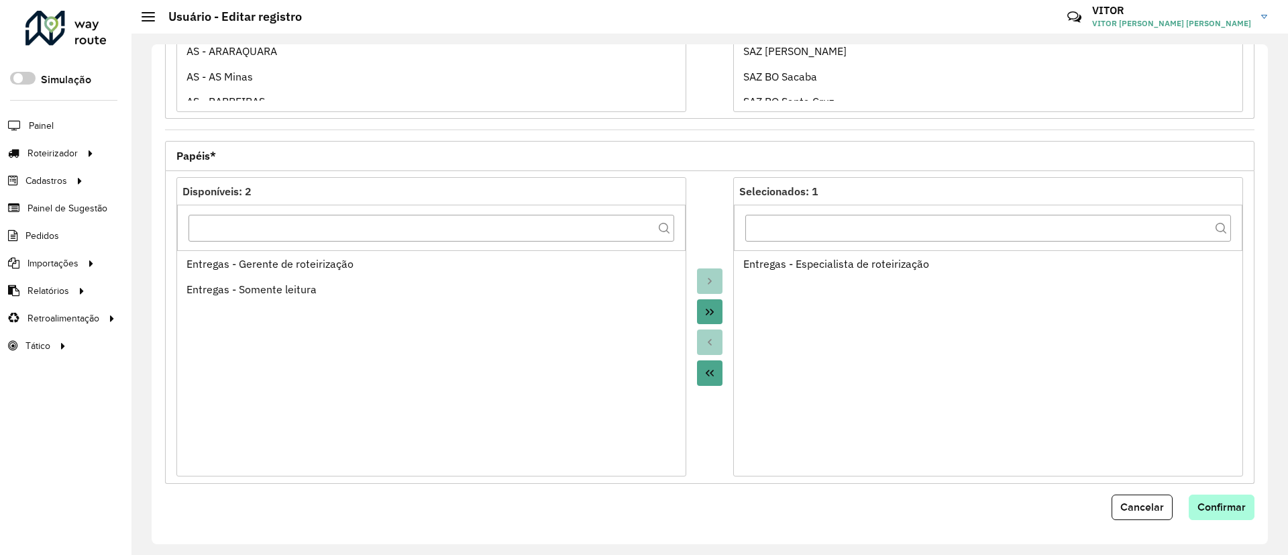
click at [1230, 493] on form "Email * Nome * Fuso horário Selecione uma opção Sessões simultâneas * * Receber…" at bounding box center [709, 68] width 1089 height 903
click at [1235, 500] on button "Confirmar" at bounding box center [1222, 506] width 66 height 25
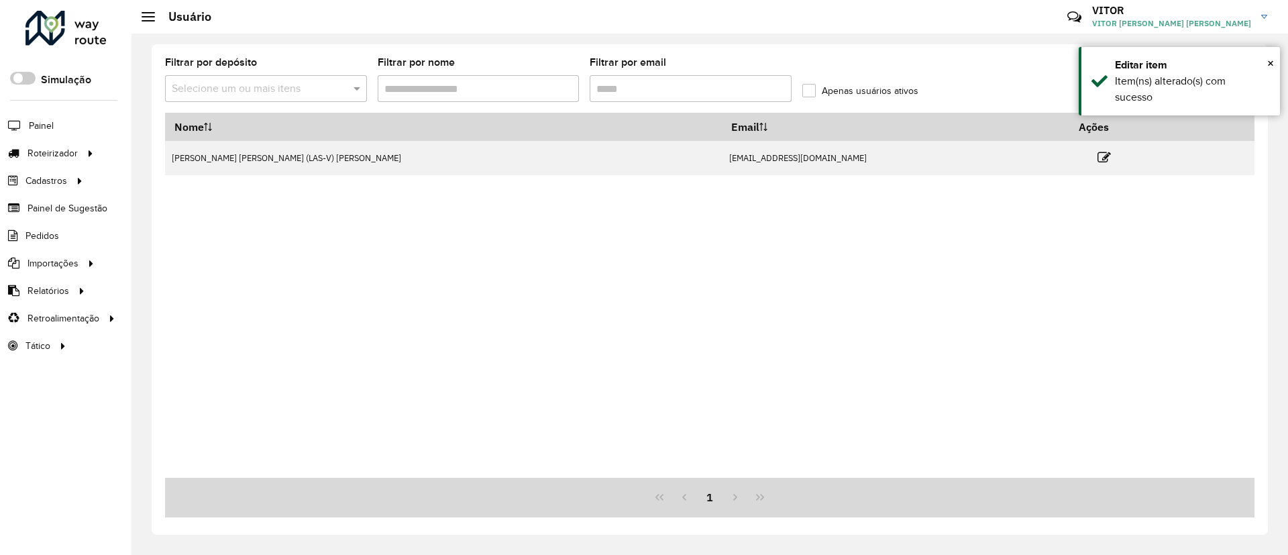
click at [722, 95] on input "Filtrar por email" at bounding box center [691, 88] width 202 height 27
click at [722, 95] on input "**********" at bounding box center [691, 88] width 202 height 27
paste input "*"
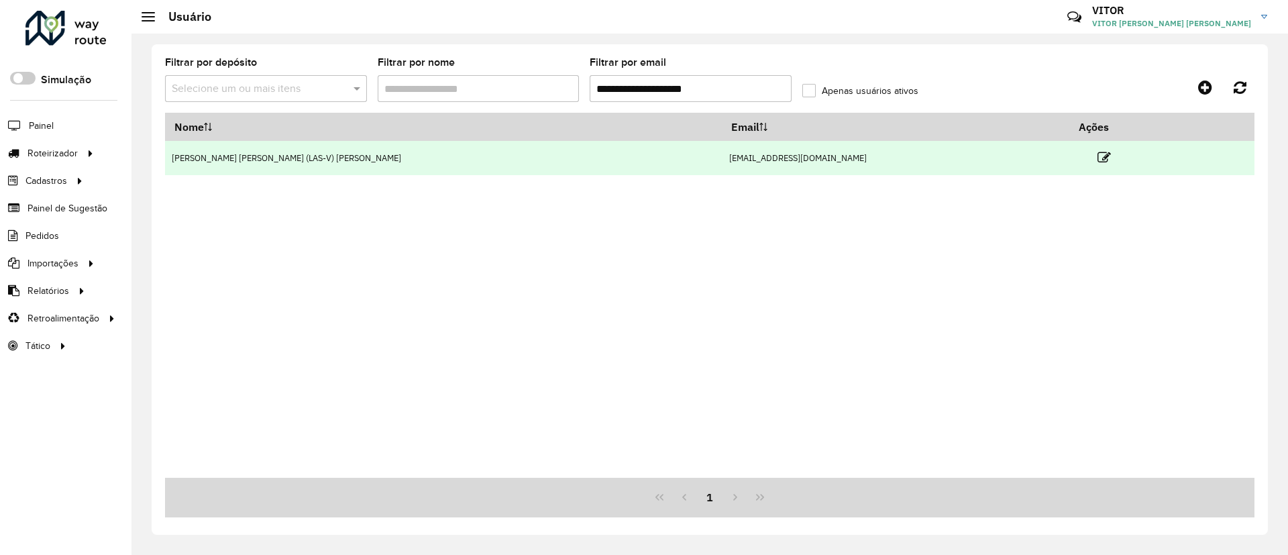
type input "**********"
click at [1069, 162] on td at bounding box center [1109, 158] width 80 height 34
click at [1097, 161] on icon at bounding box center [1103, 157] width 13 height 13
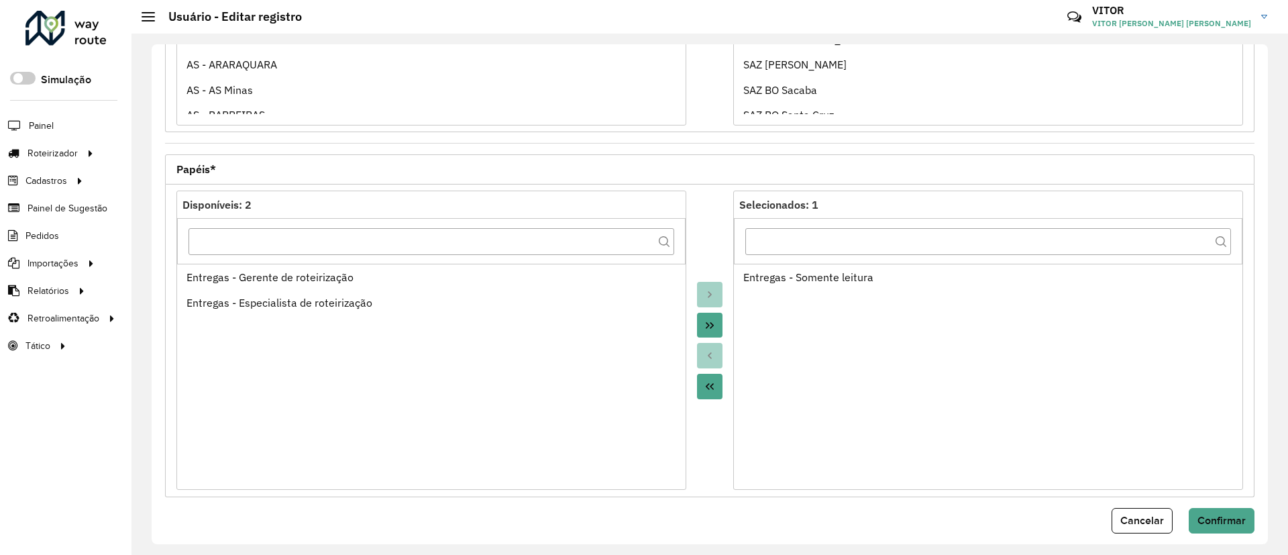
scroll to position [441, 0]
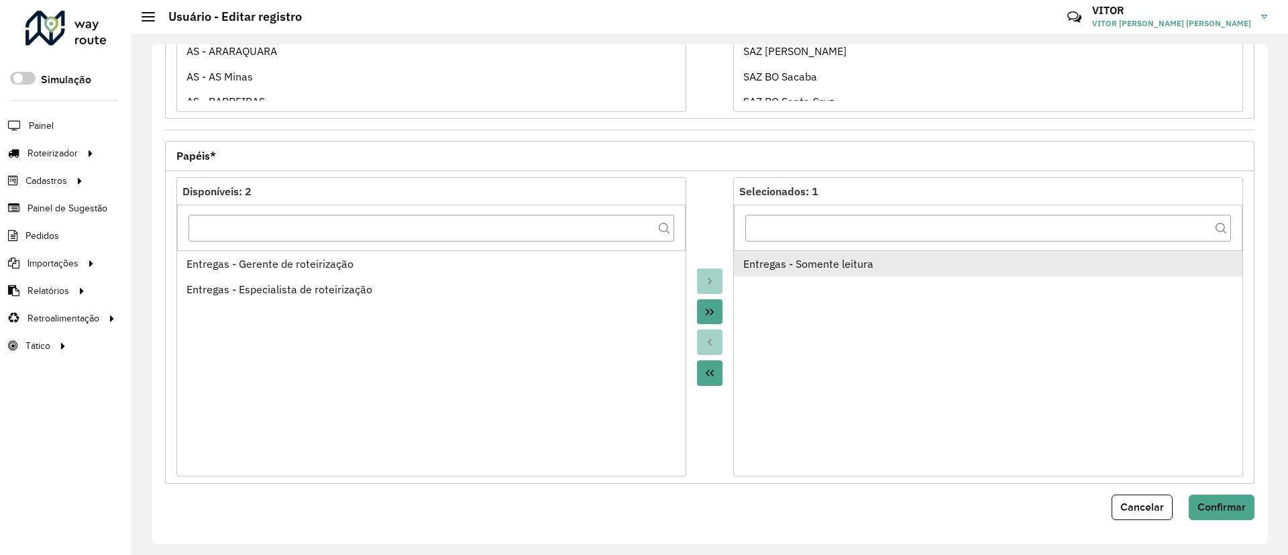
click at [752, 267] on div "Entregas - Somente leitura" at bounding box center [988, 264] width 490 height 16
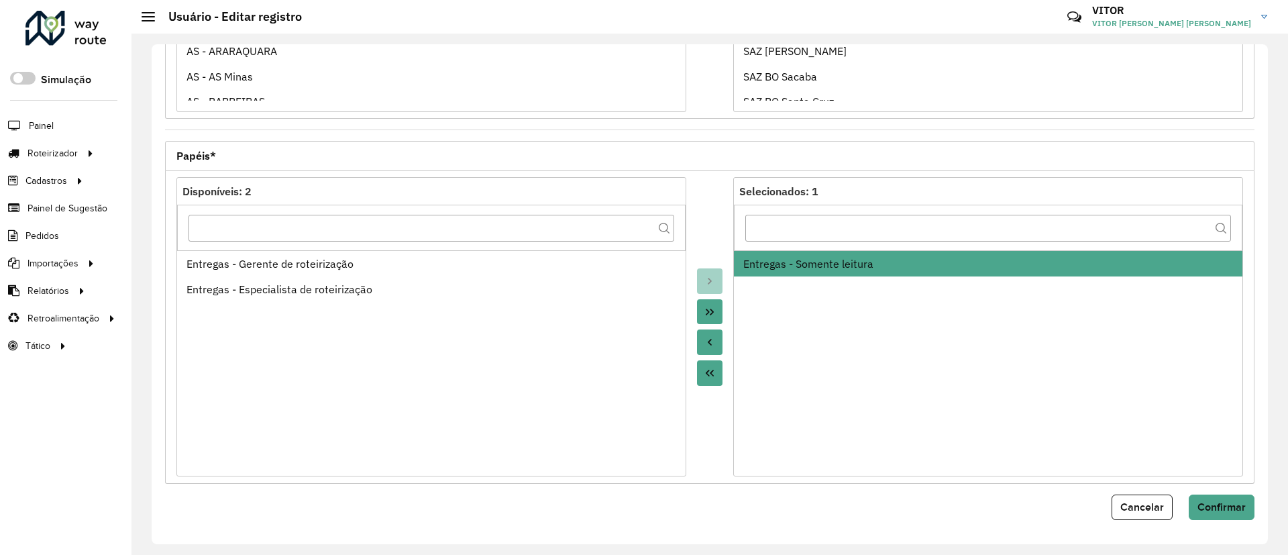
click at [701, 339] on button "Move to Source" at bounding box center [709, 341] width 25 height 25
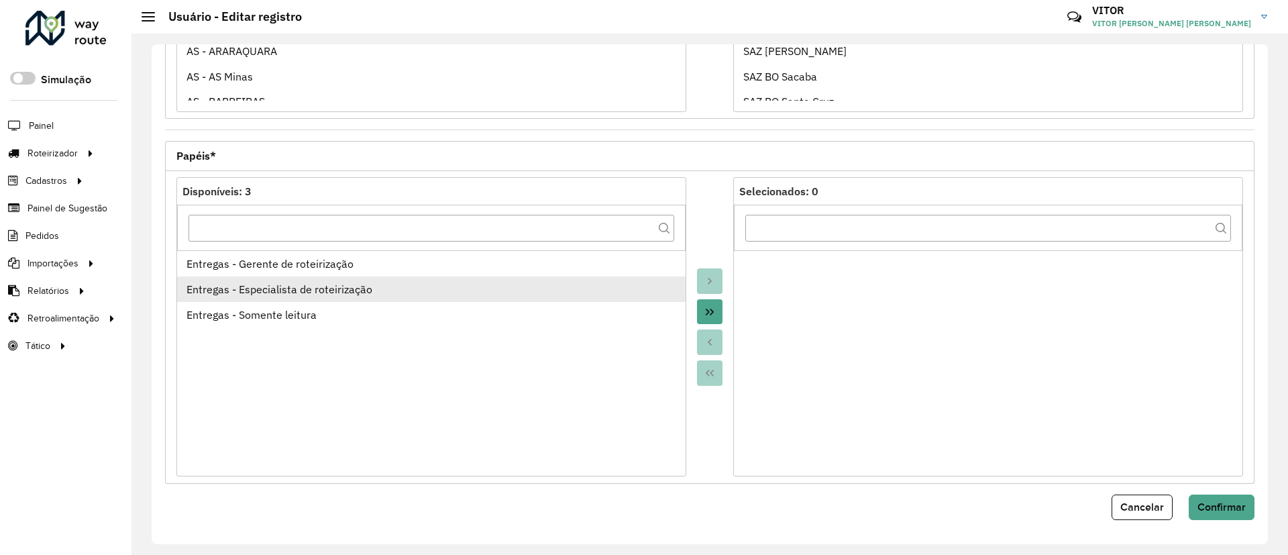
click at [418, 278] on li "Entregas - Especialista de roteirização" at bounding box center [431, 288] width 508 height 25
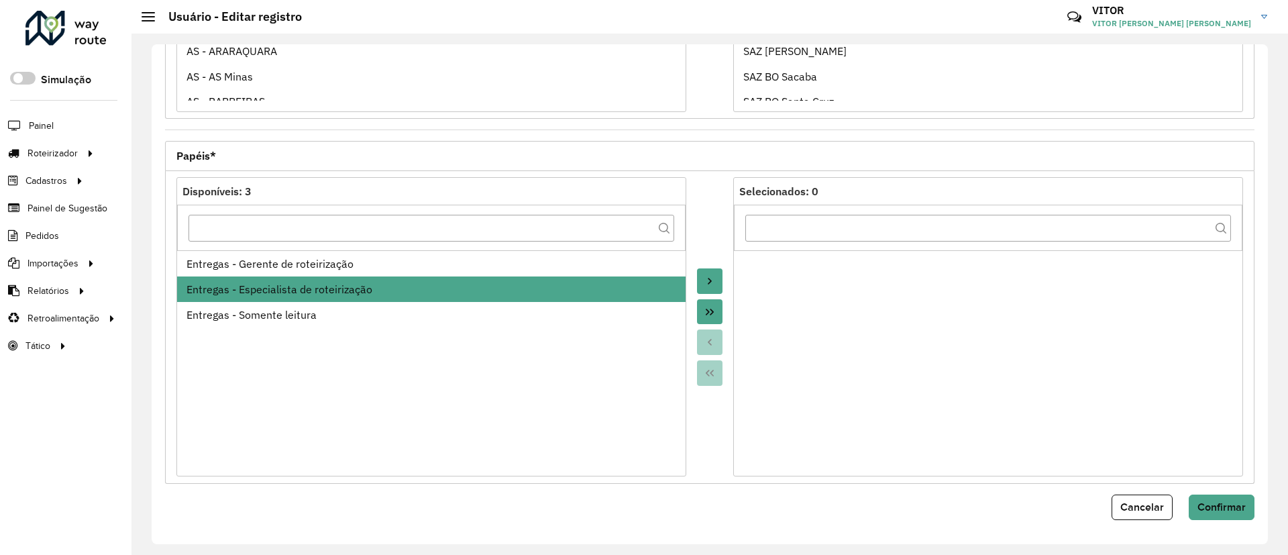
click at [714, 277] on button "Move to Target" at bounding box center [709, 280] width 25 height 25
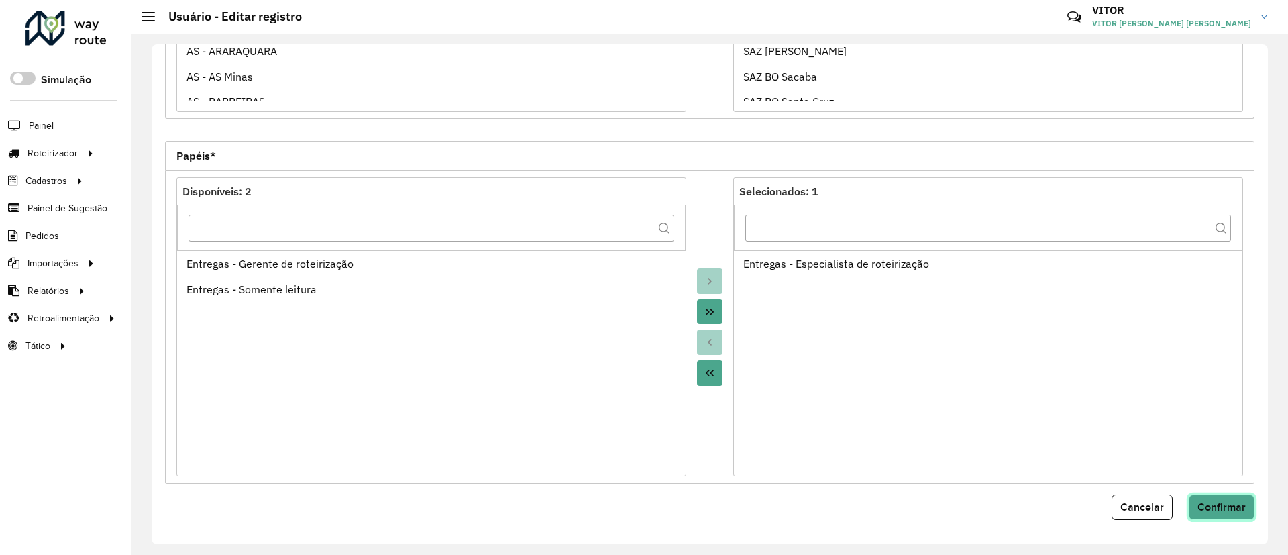
click at [1193, 508] on button "Confirmar" at bounding box center [1222, 506] width 66 height 25
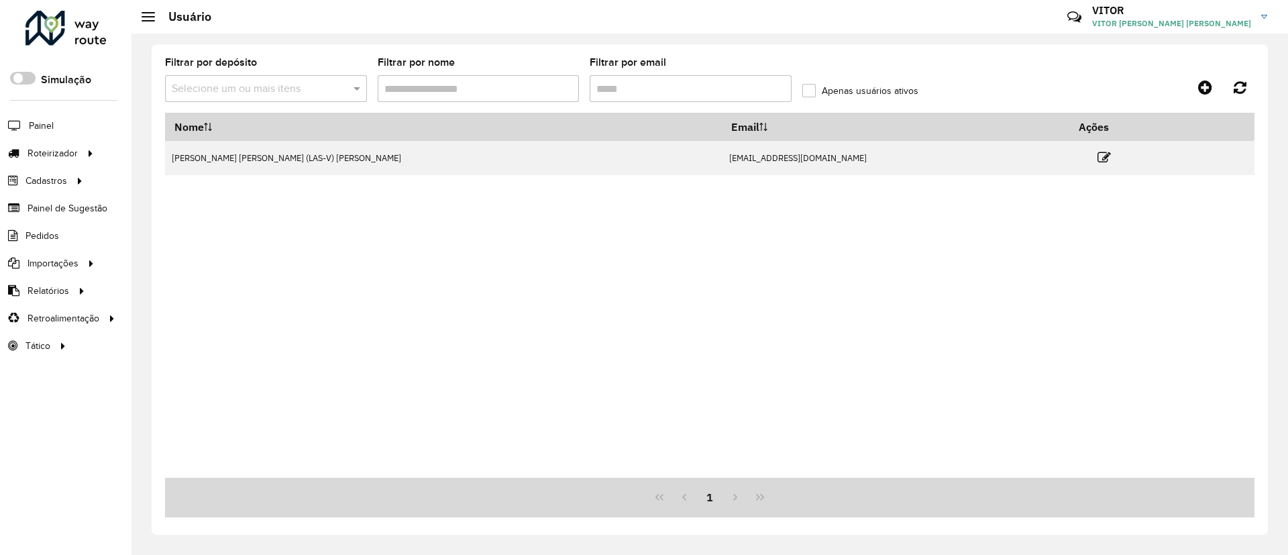
click at [738, 78] on input "Filtrar por email" at bounding box center [691, 88] width 202 height 27
paste input "text"
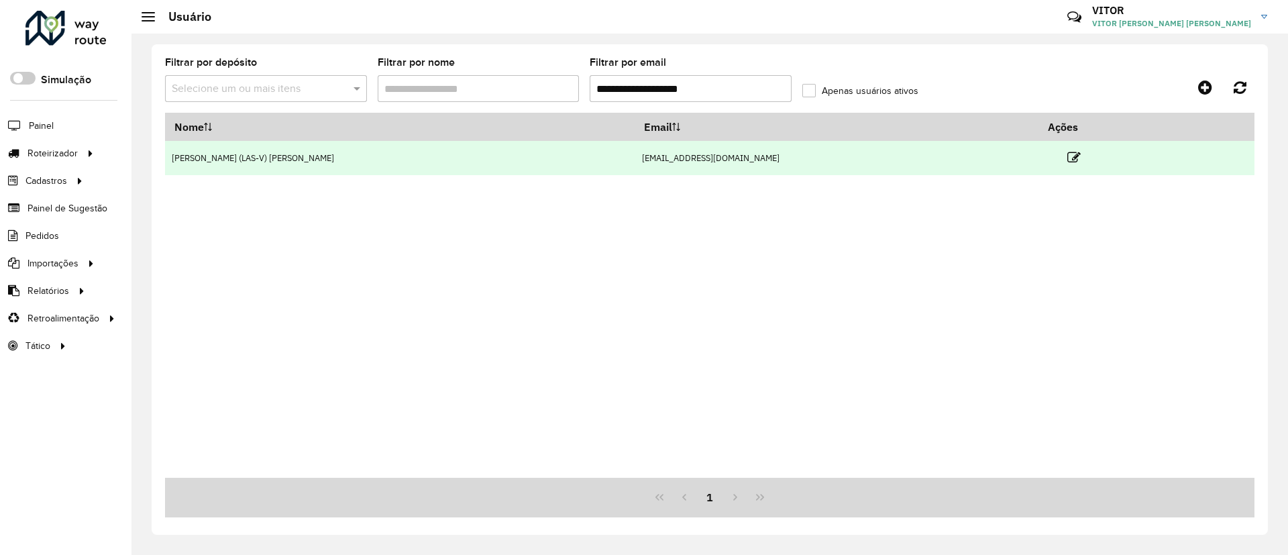
type input "**********"
click at [1039, 152] on td at bounding box center [1079, 158] width 80 height 34
click at [1067, 152] on icon at bounding box center [1073, 157] width 13 height 13
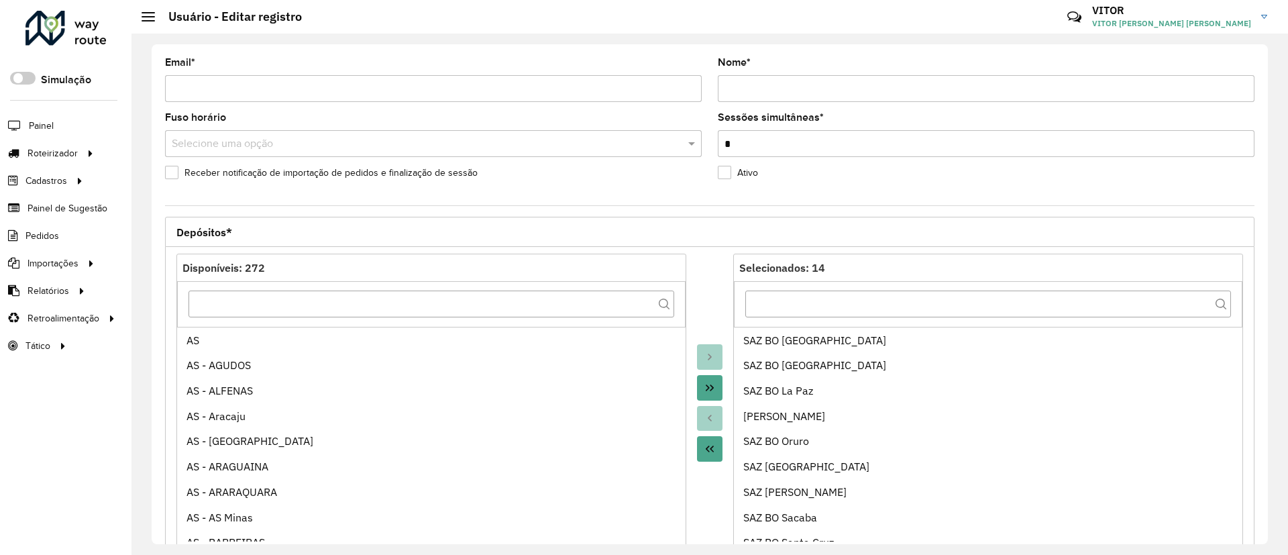
scroll to position [441, 0]
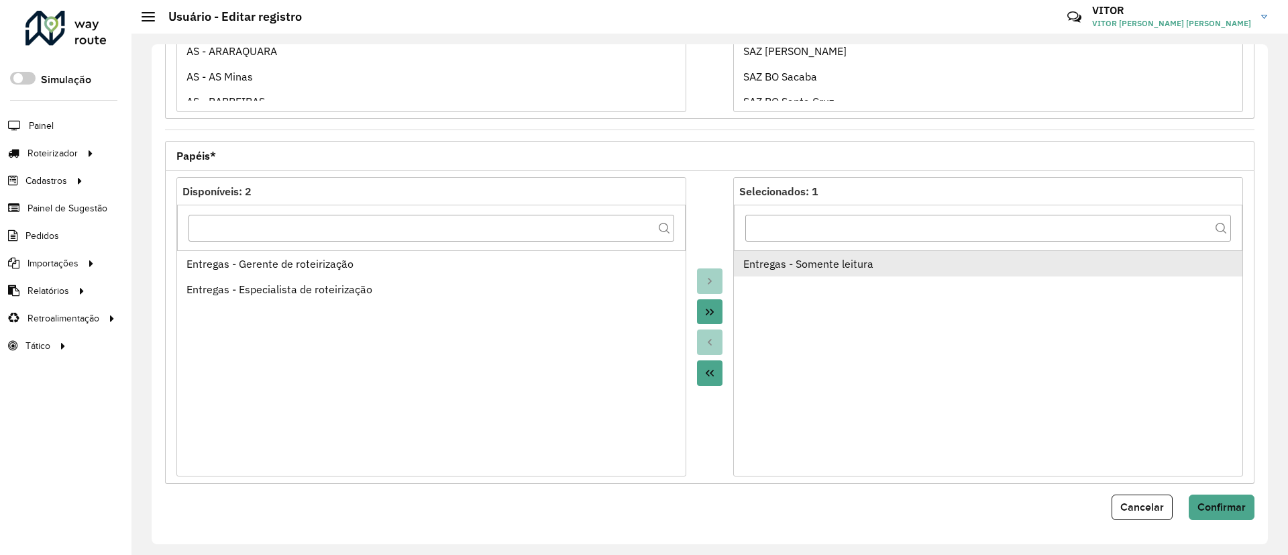
click at [748, 265] on div "Entregas - Somente leitura" at bounding box center [988, 264] width 490 height 16
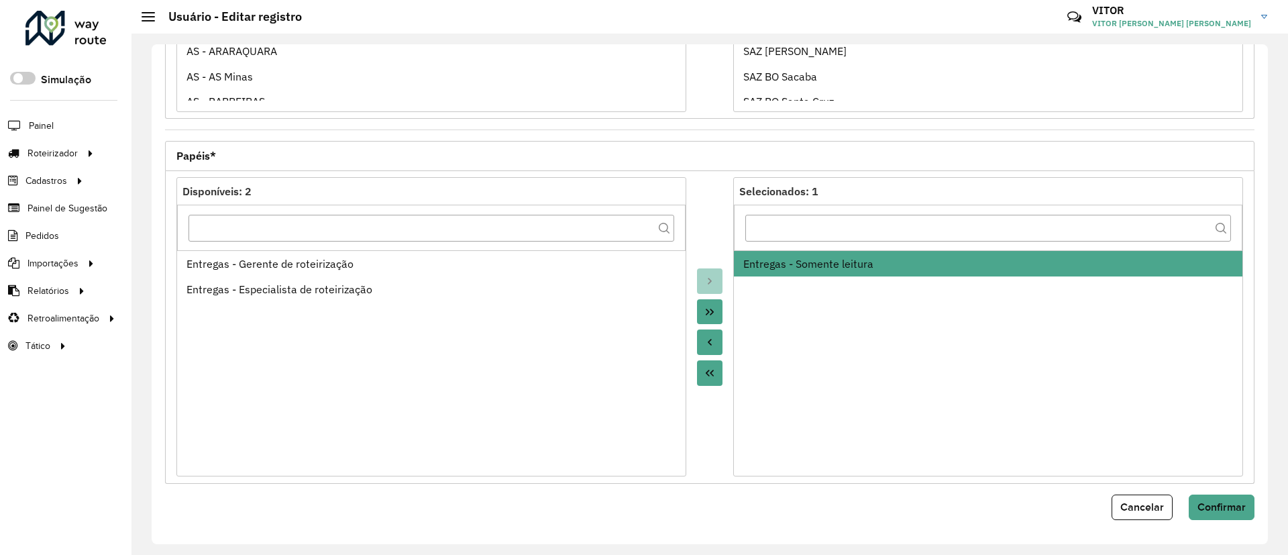
click at [712, 333] on button "Move to Source" at bounding box center [709, 341] width 25 height 25
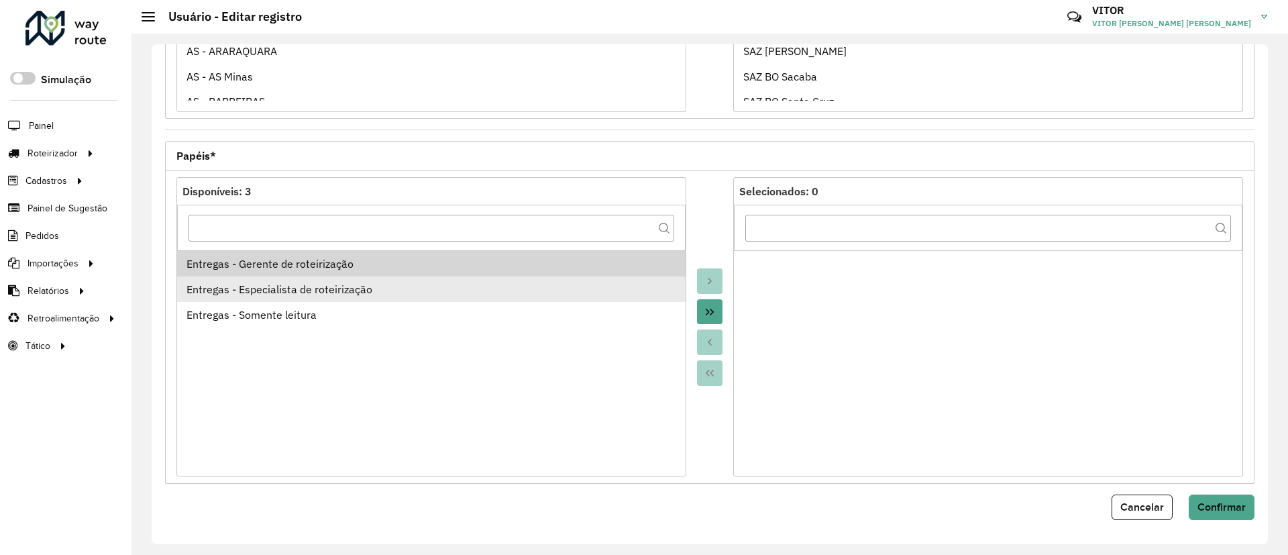
click at [479, 281] on div "Entregas - Especialista de roteirização" at bounding box center [431, 289] width 490 height 16
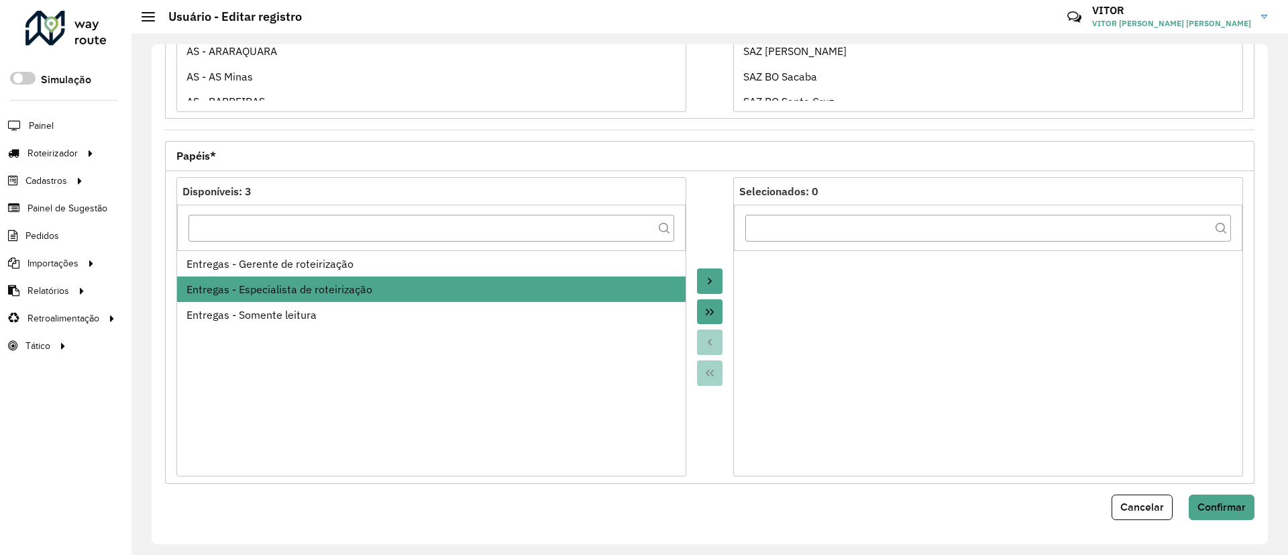
click at [697, 284] on button "Move to Target" at bounding box center [709, 280] width 25 height 25
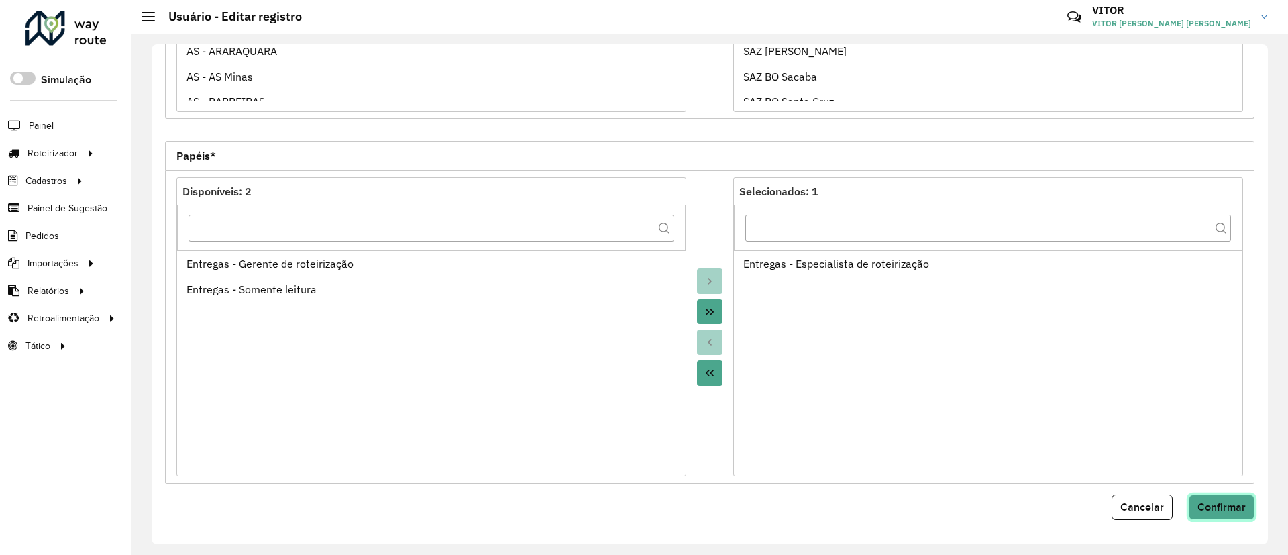
click at [1212, 513] on button "Confirmar" at bounding box center [1222, 506] width 66 height 25
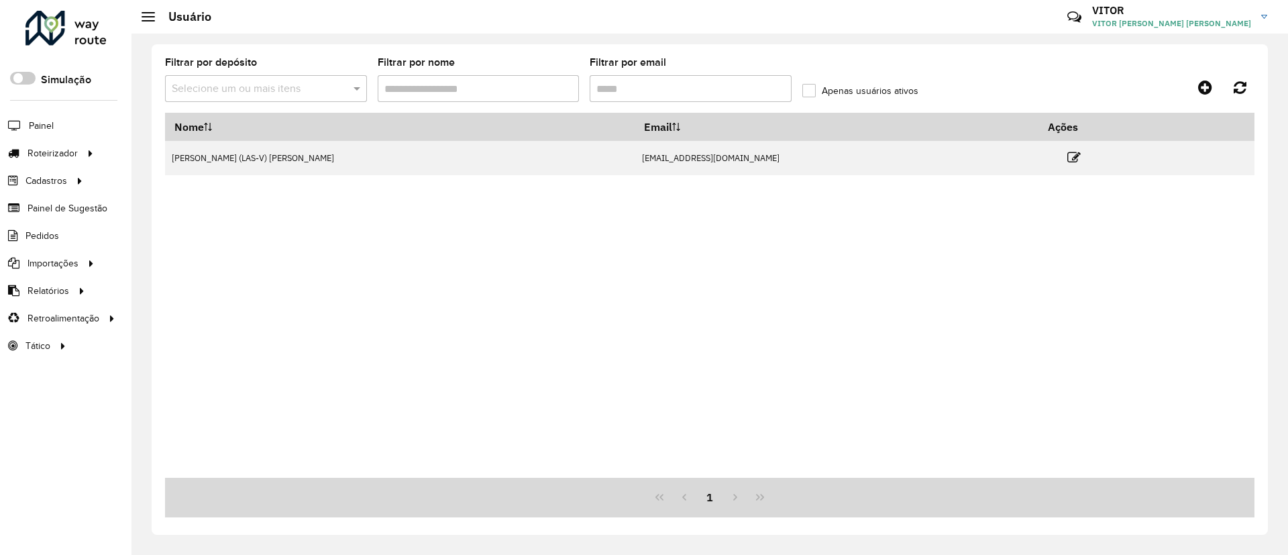
click at [687, 94] on input "Filtrar por email" at bounding box center [691, 88] width 202 height 27
paste input "text"
type input "**********"
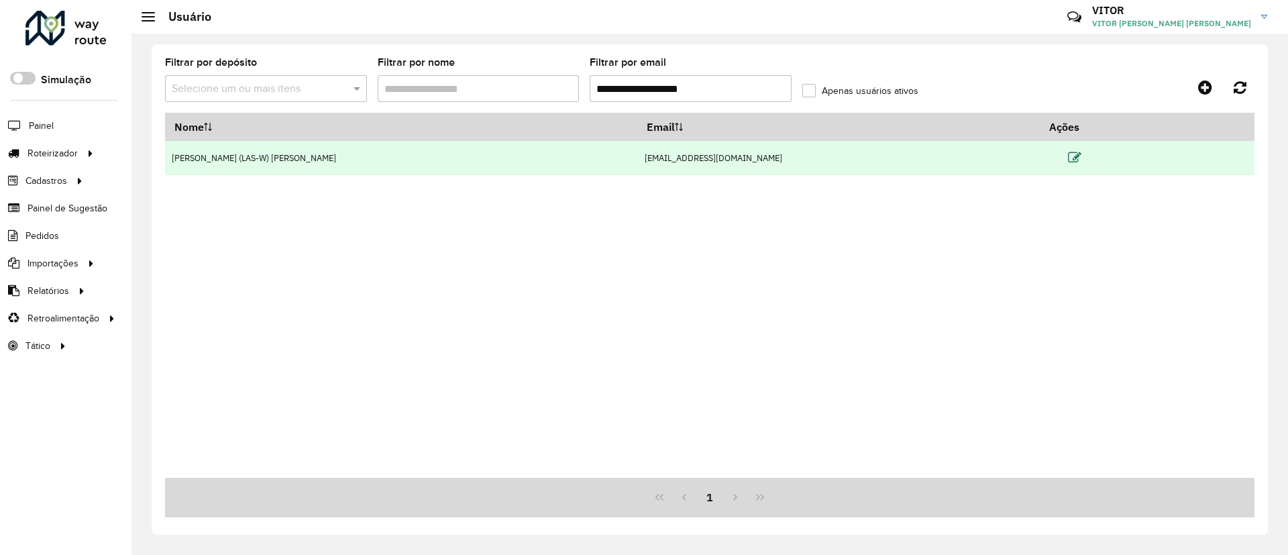
click at [1068, 152] on icon at bounding box center [1074, 157] width 13 height 13
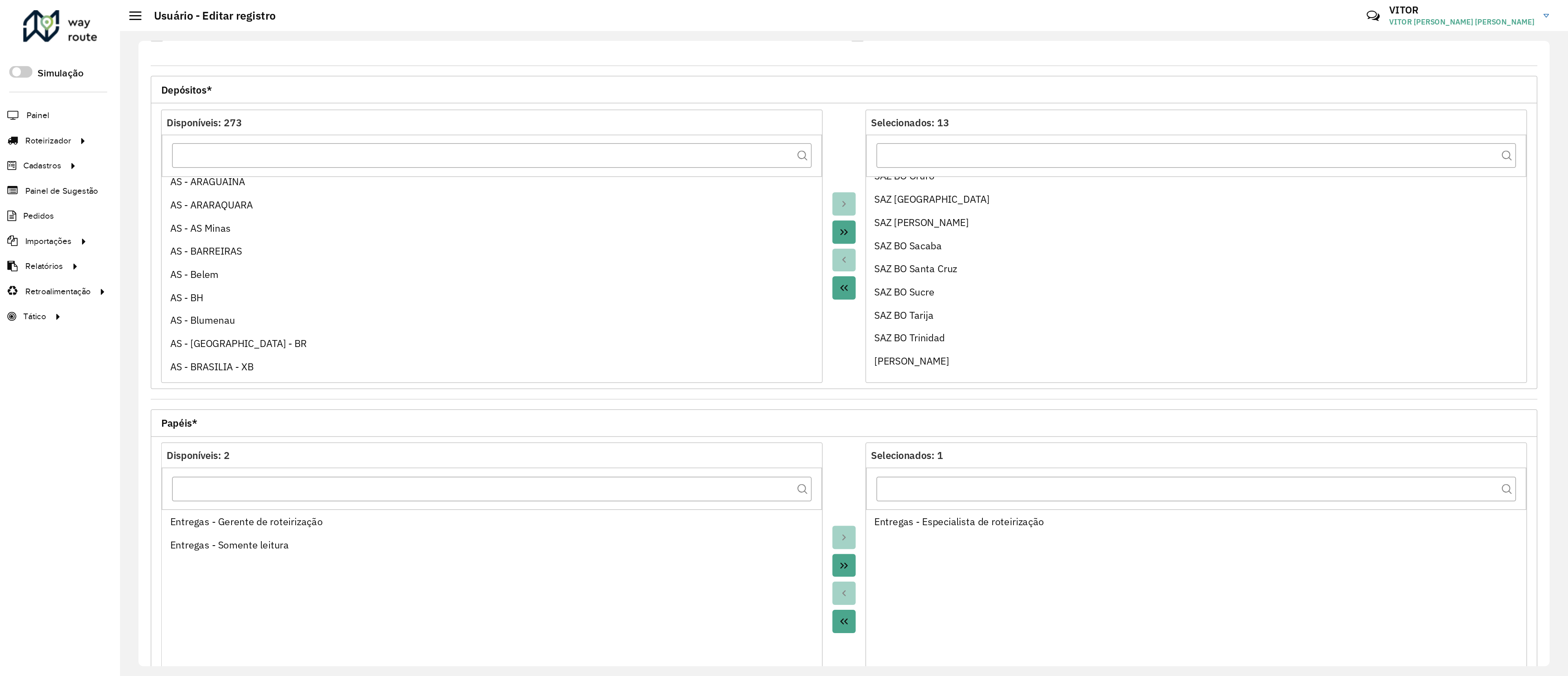
scroll to position [70, 0]
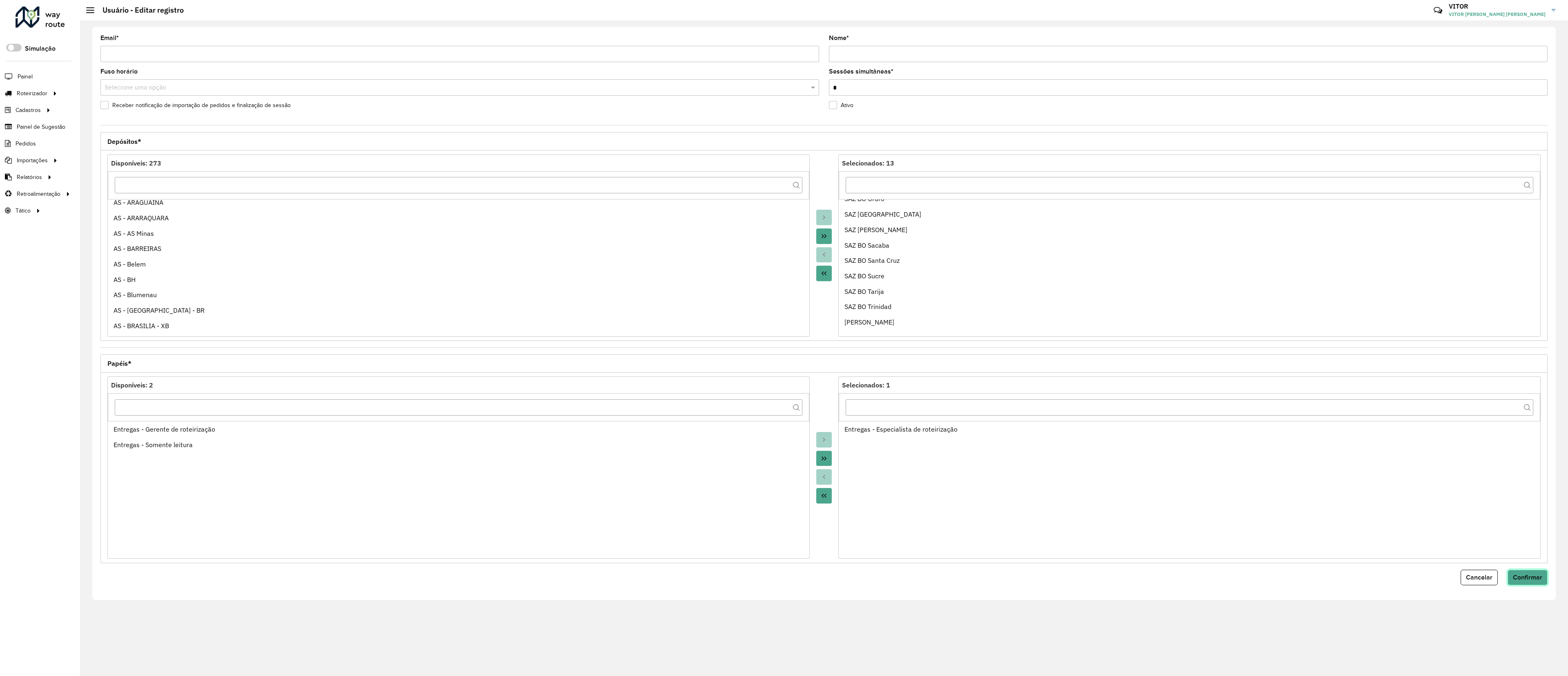
click at [783, 337] on span "Confirmar" at bounding box center [1527, 577] width 29 height 7
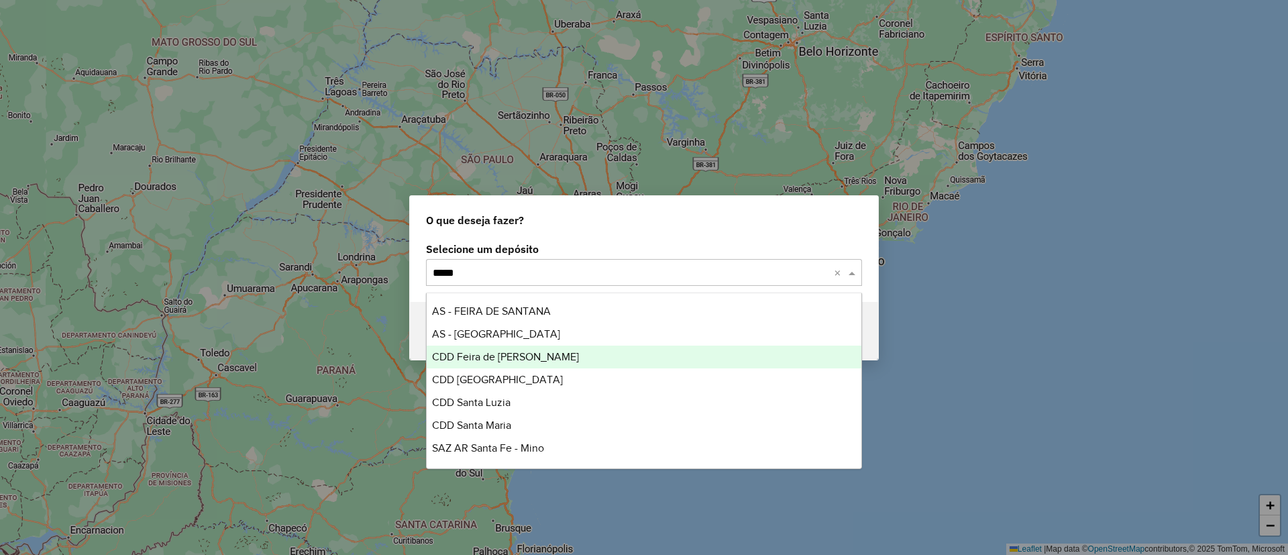
type input "*****"
